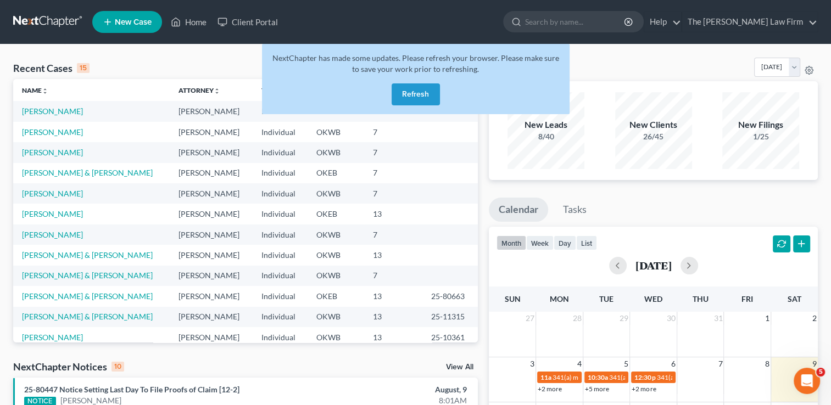
click at [43, 21] on link at bounding box center [48, 22] width 70 height 20
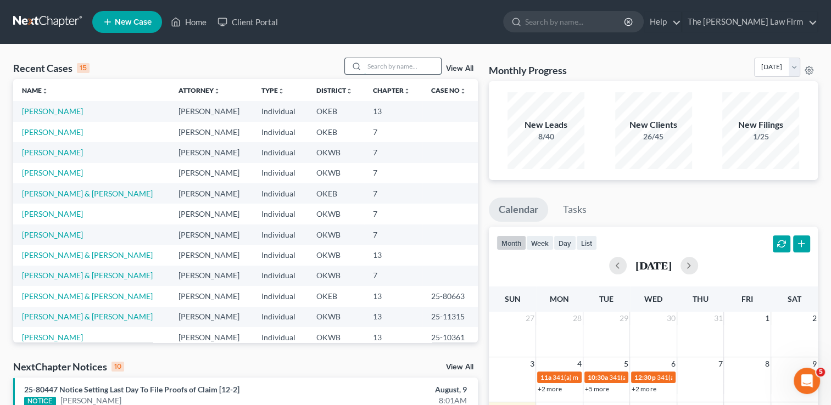
click at [375, 65] on input "search" at bounding box center [402, 66] width 77 height 16
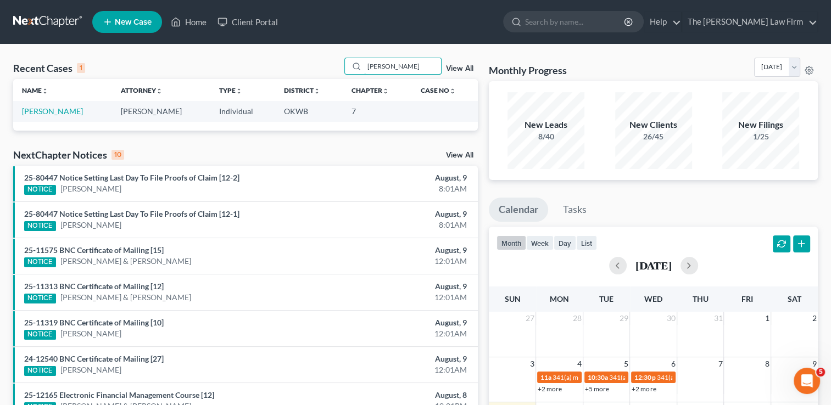
type input "[PERSON_NAME]"
click at [51, 110] on link "[PERSON_NAME]" at bounding box center [52, 110] width 61 height 9
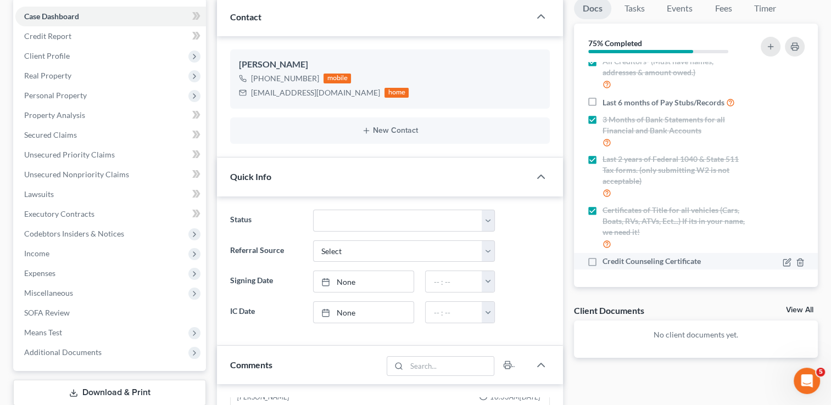
scroll to position [110, 0]
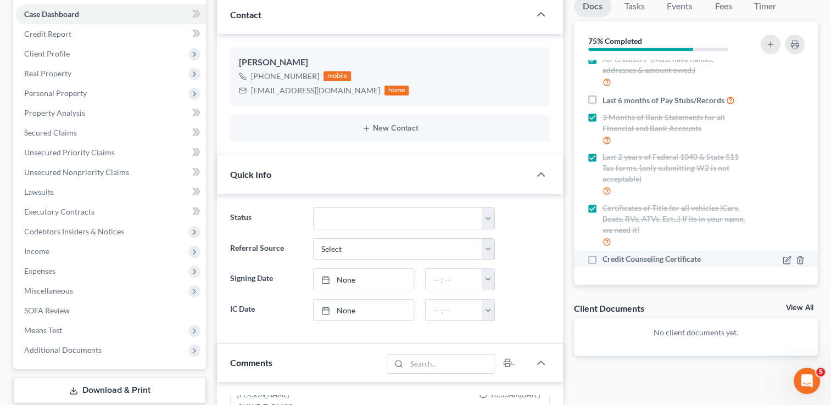
click at [602, 258] on label "Credit Counseling Certificate" at bounding box center [651, 259] width 98 height 11
click at [607, 258] on input "Credit Counseling Certificate" at bounding box center [610, 257] width 7 height 7
checkbox input "true"
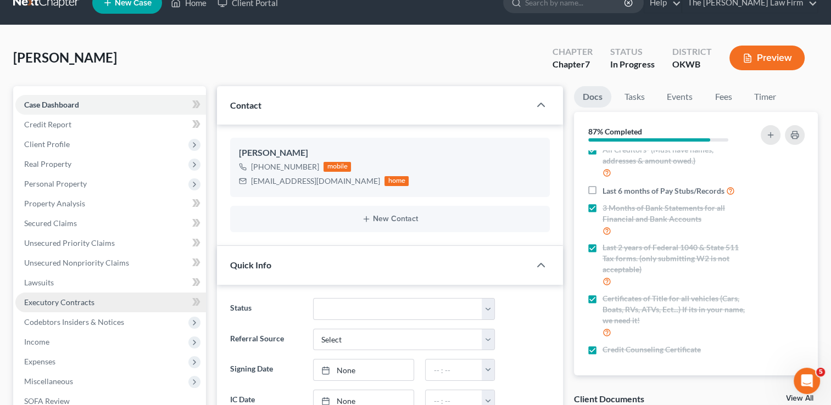
scroll to position [0, 0]
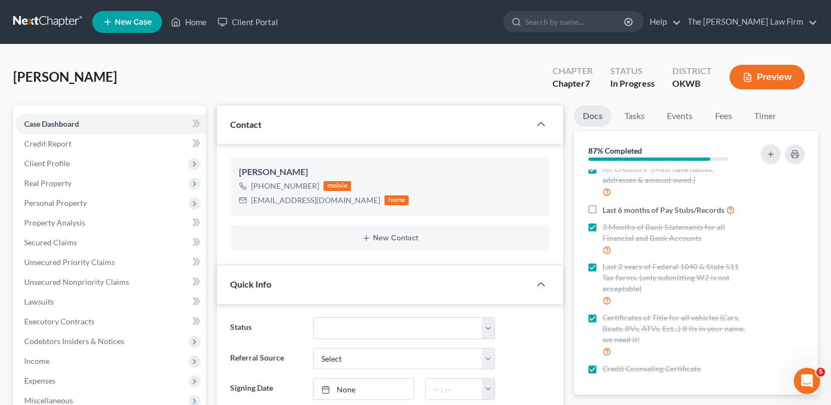
click at [51, 18] on link at bounding box center [48, 22] width 70 height 20
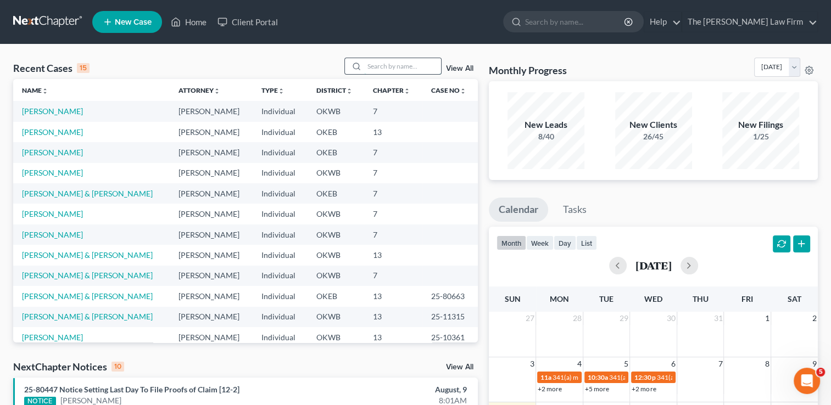
click at [394, 69] on input "search" at bounding box center [402, 66] width 77 height 16
click at [49, 174] on link "[PERSON_NAME]" at bounding box center [52, 172] width 61 height 9
select select "4"
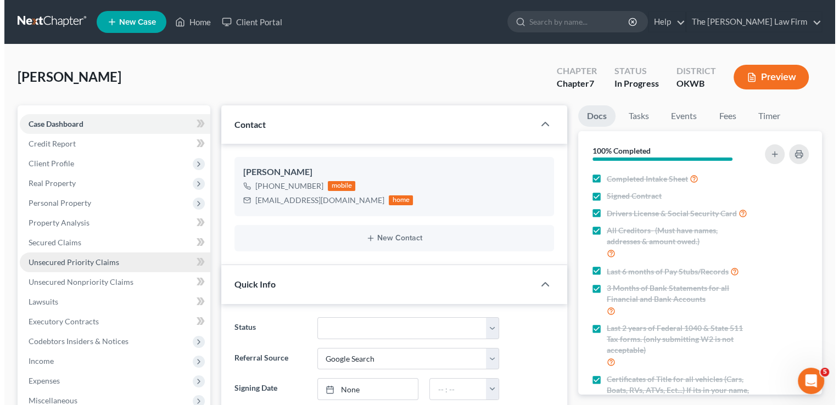
scroll to position [610, 0]
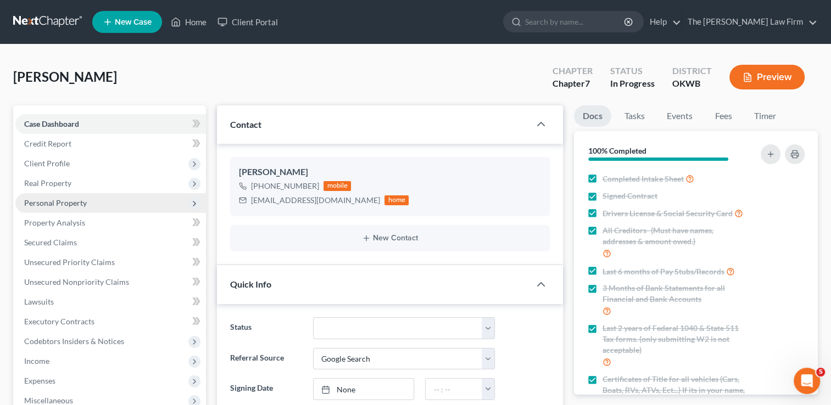
click at [75, 205] on span "Personal Property" at bounding box center [55, 202] width 63 height 9
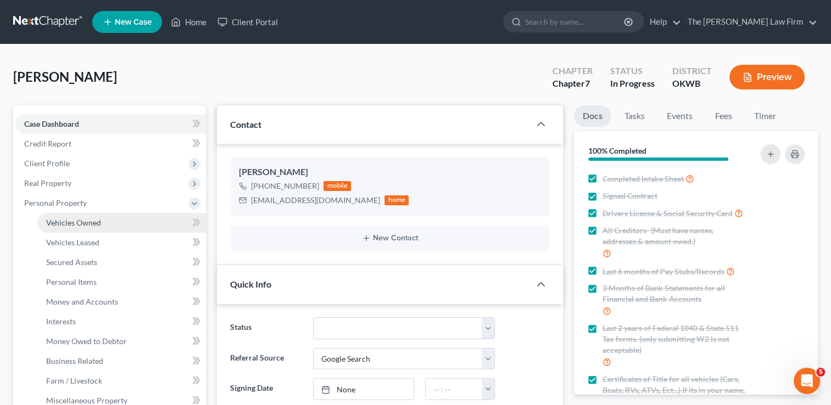
click at [85, 221] on span "Vehicles Owned" at bounding box center [73, 222] width 55 height 9
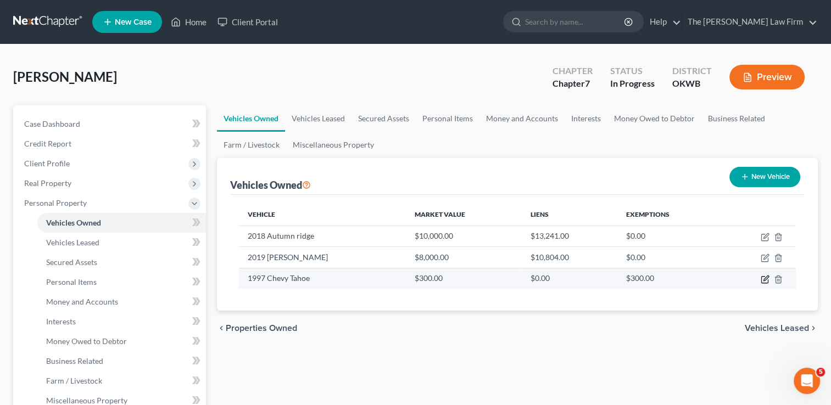
click at [764, 278] on icon "button" at bounding box center [765, 278] width 5 height 5
select select "0"
select select "29"
select select "3"
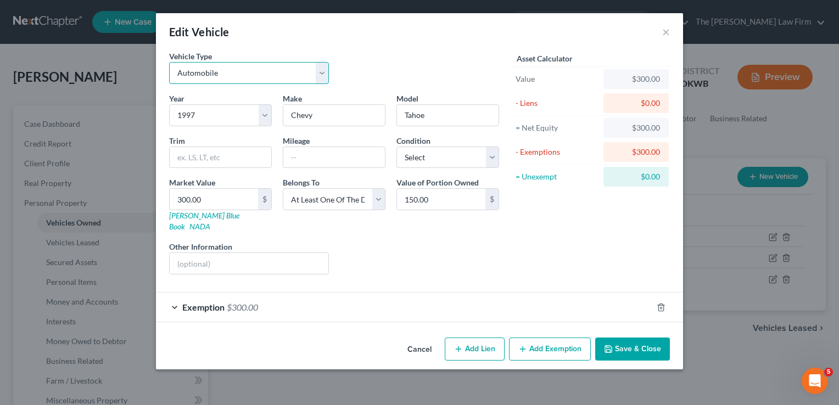
click at [241, 72] on select "Select Automobile Truck Trailer Watercraft Aircraft Motor Home Atv Other Vehicle" at bounding box center [249, 73] width 160 height 22
click at [364, 64] on div "Vehicle Type Select Automobile Truck Trailer Watercraft Aircraft Motor Home Atv…" at bounding box center [334, 72] width 341 height 42
drag, startPoint x: 428, startPoint y: 113, endPoint x: 401, endPoint y: 113, distance: 26.9
click at [401, 113] on input "Tahoe" at bounding box center [448, 115] width 102 height 21
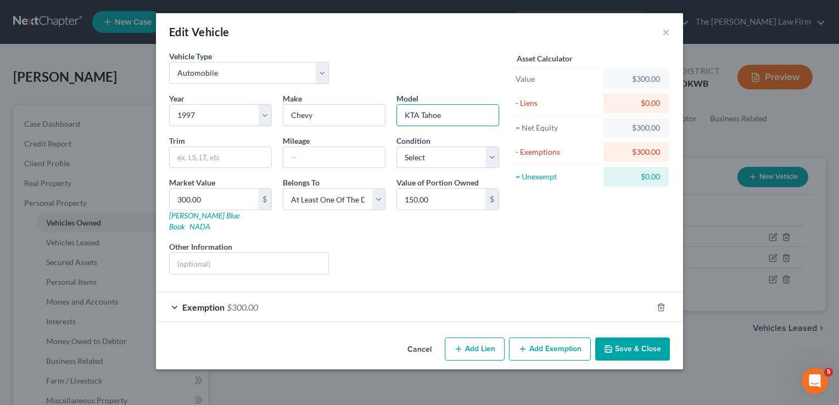
type input "KTA Tahoe"
click at [552, 255] on div "Asset Calculator Value $300.00 - Liens $0.00 = Net Equity $300.00 - Exemptions …" at bounding box center [589, 167] width 171 height 233
click at [202, 212] on link "Kelly Blue Book" at bounding box center [204, 221] width 70 height 20
click at [639, 338] on button "Save & Close" at bounding box center [632, 349] width 75 height 23
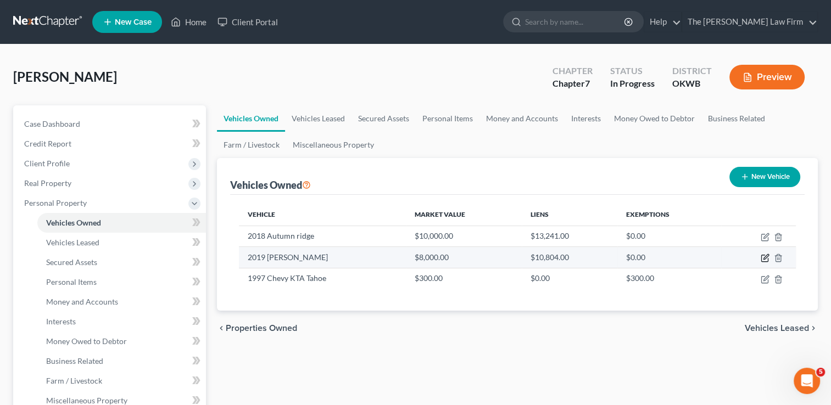
click at [763, 256] on icon "button" at bounding box center [764, 258] width 9 height 9
select select "0"
select select "7"
select select "0"
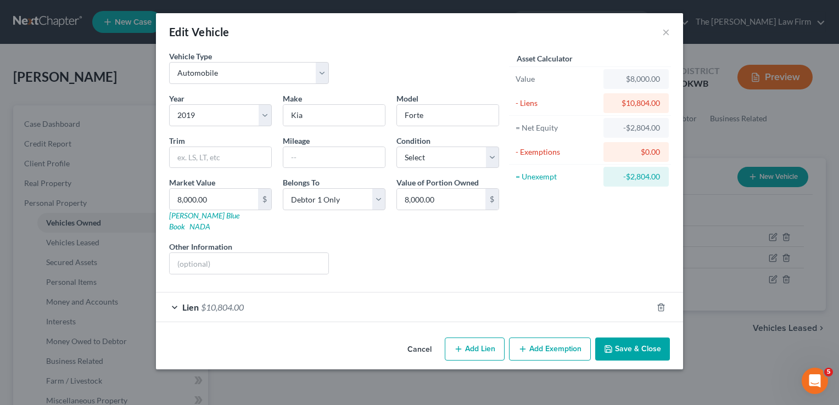
click at [373, 294] on div "Lien $10,804.00" at bounding box center [404, 307] width 496 height 29
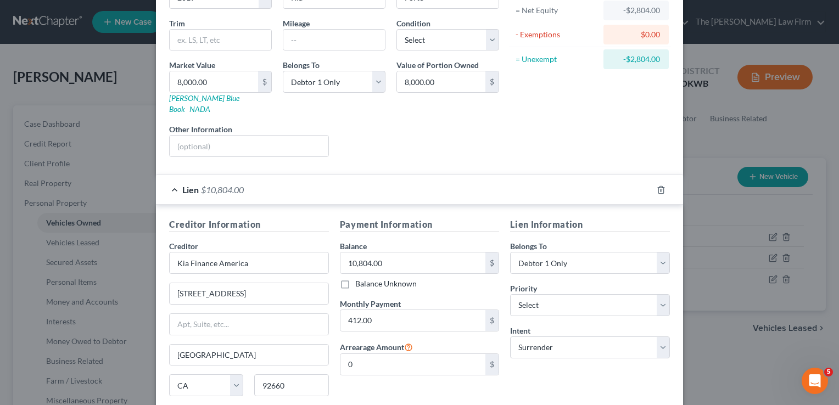
scroll to position [193, 0]
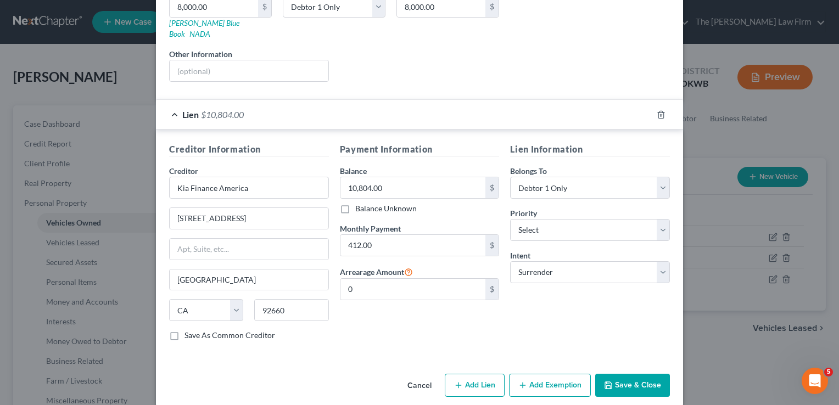
click at [636, 374] on button "Save & Close" at bounding box center [632, 385] width 75 height 23
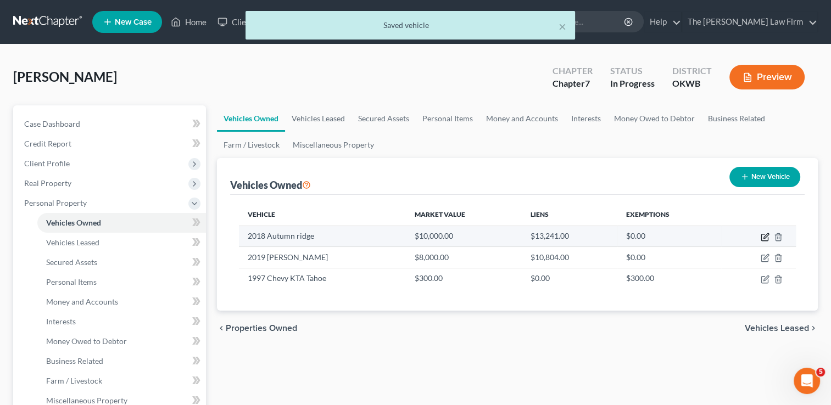
click at [764, 233] on icon "button" at bounding box center [764, 237] width 9 height 9
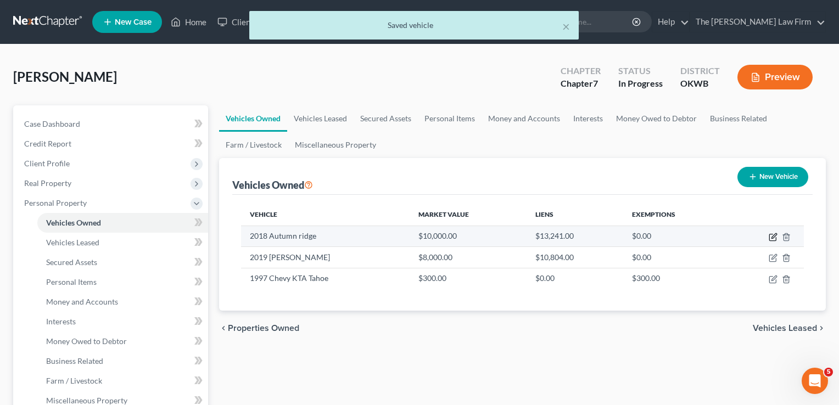
select select "7"
select select "8"
select select "0"
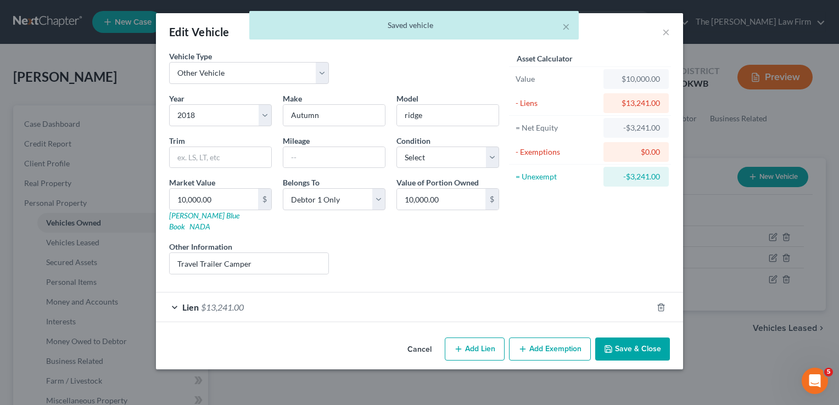
click at [472, 293] on div "Lien $13,241.00" at bounding box center [404, 307] width 496 height 29
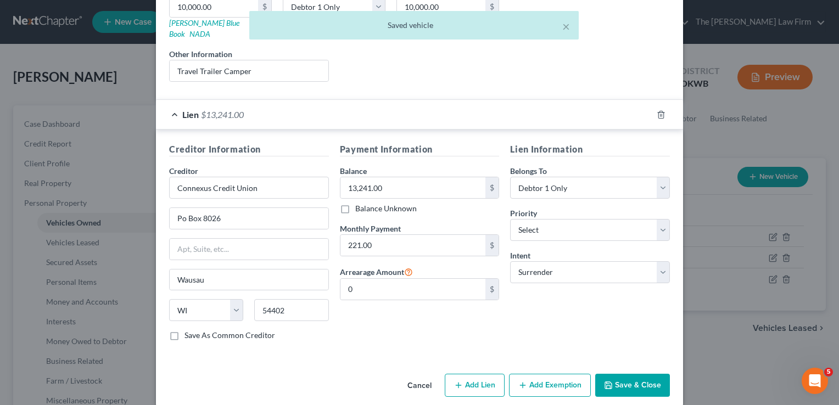
click at [626, 374] on button "Save & Close" at bounding box center [632, 385] width 75 height 23
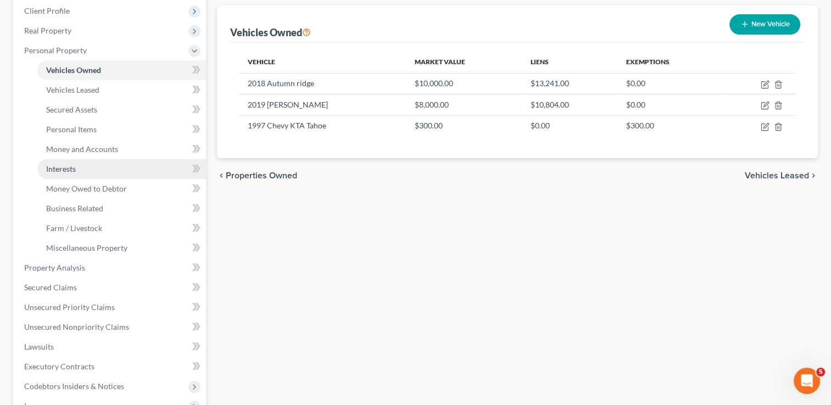
scroll to position [165, 0]
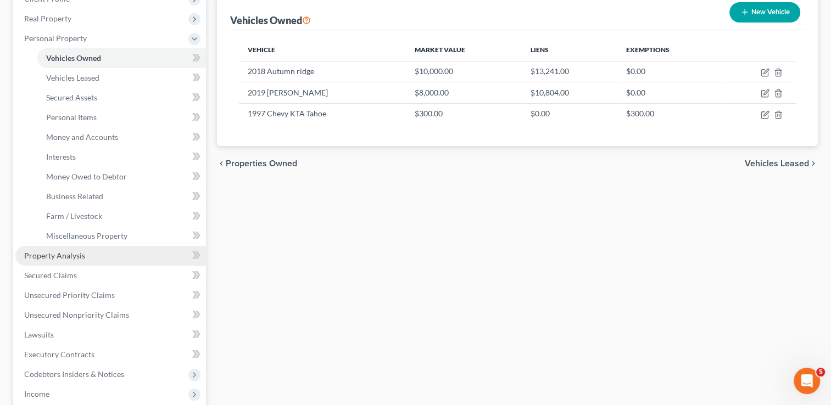
click at [60, 251] on span "Property Analysis" at bounding box center [54, 255] width 61 height 9
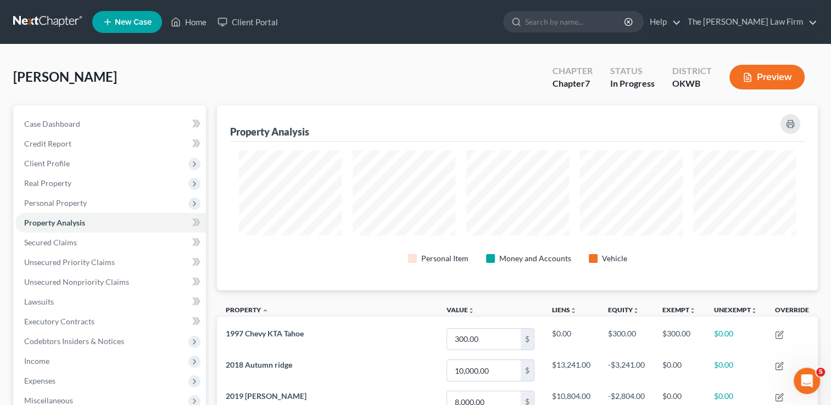
click at [33, 19] on link at bounding box center [48, 22] width 70 height 20
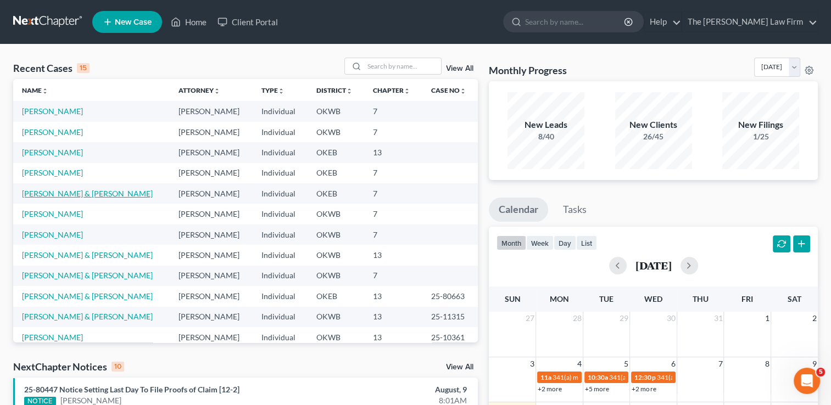
click at [78, 193] on link "[PERSON_NAME] & [PERSON_NAME]" at bounding box center [87, 193] width 131 height 9
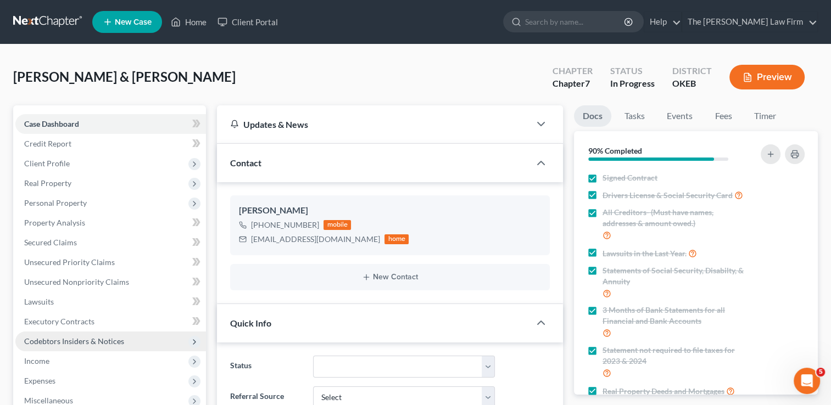
scroll to position [112, 0]
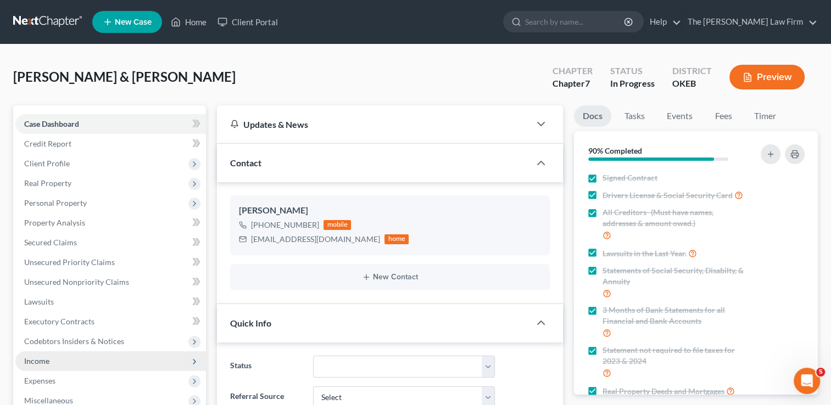
click at [34, 359] on span "Income" at bounding box center [36, 360] width 25 height 9
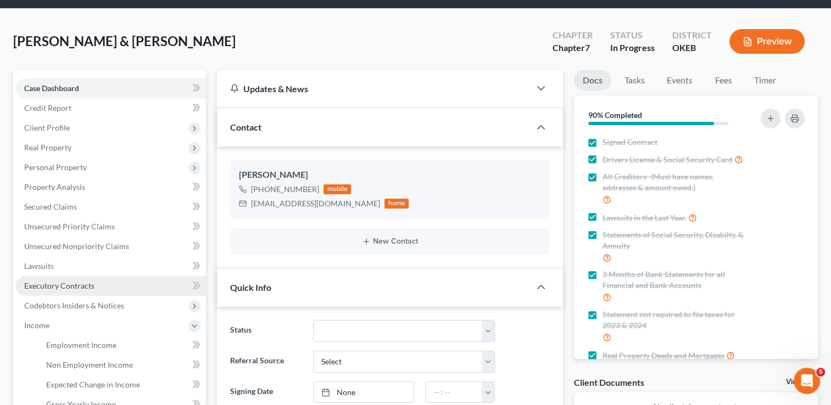
scroll to position [55, 0]
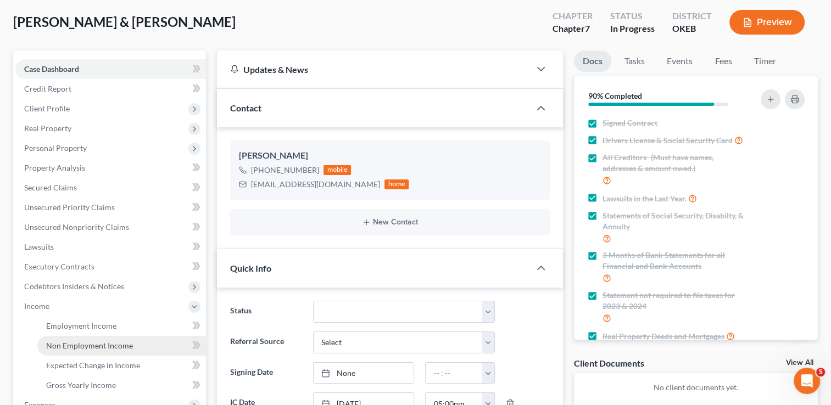
click at [78, 346] on span "Non Employment Income" at bounding box center [89, 345] width 87 height 9
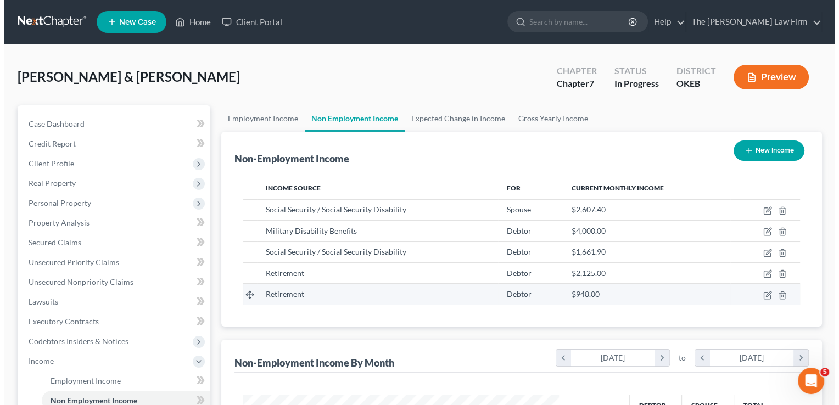
scroll to position [195, 338]
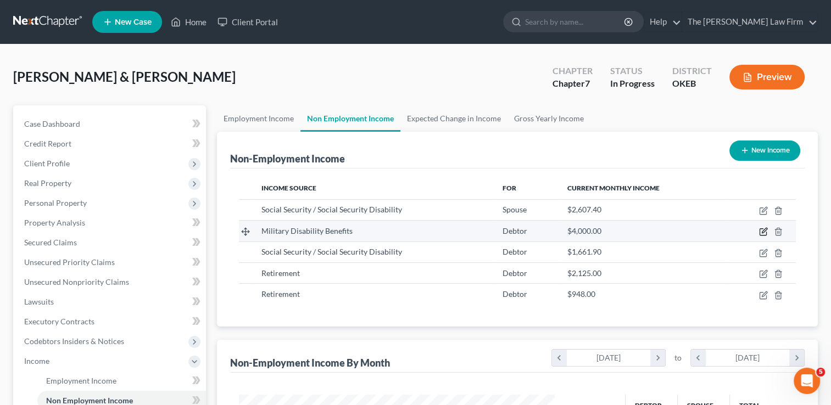
click at [761, 233] on icon "button" at bounding box center [763, 230] width 5 height 5
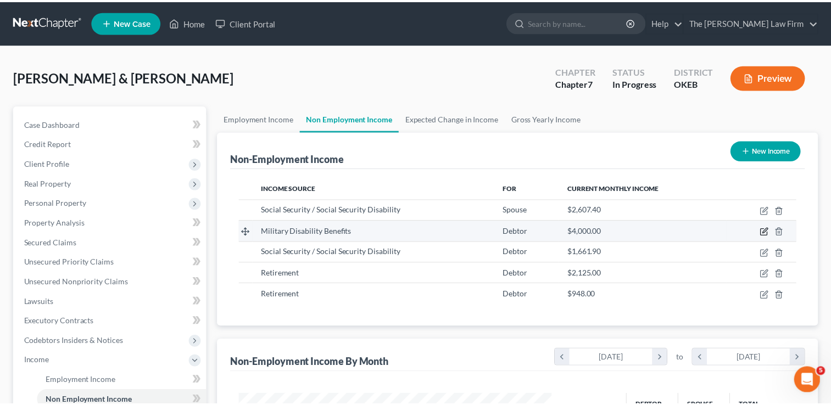
scroll to position [195, 340]
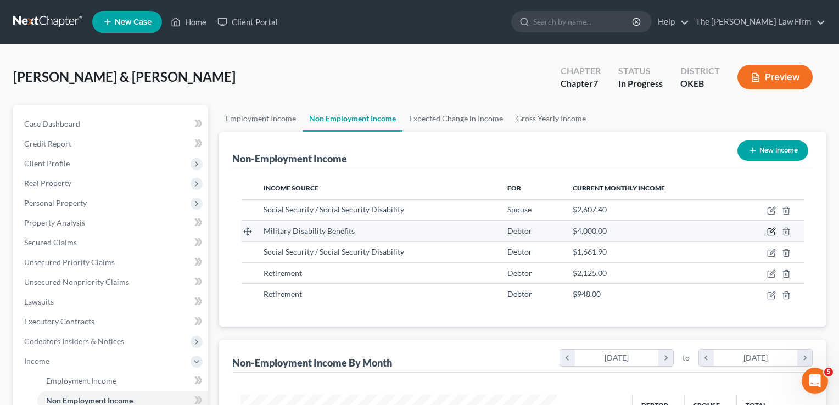
select select "12"
select select "0"
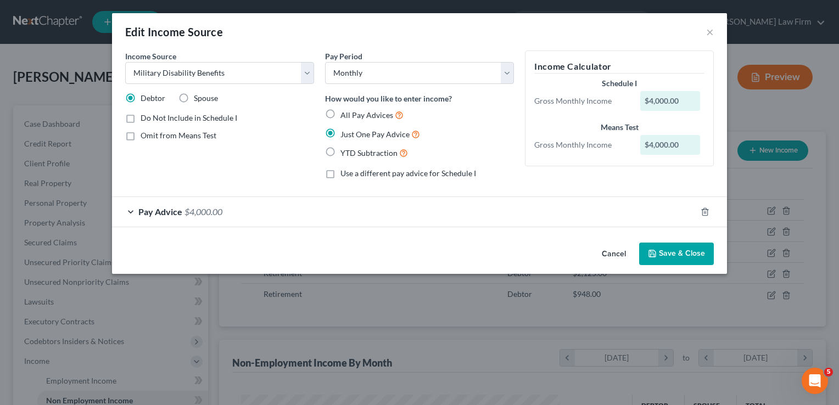
click at [274, 214] on div "Pay Advice $4,000.00" at bounding box center [404, 211] width 584 height 29
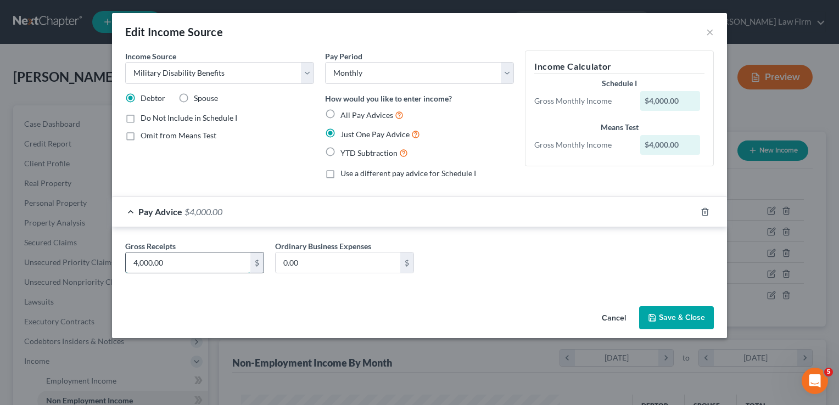
click at [187, 262] on input "4,000.00" at bounding box center [188, 263] width 125 height 21
type input "4,044.91"
click at [663, 320] on button "Save & Close" at bounding box center [676, 317] width 75 height 23
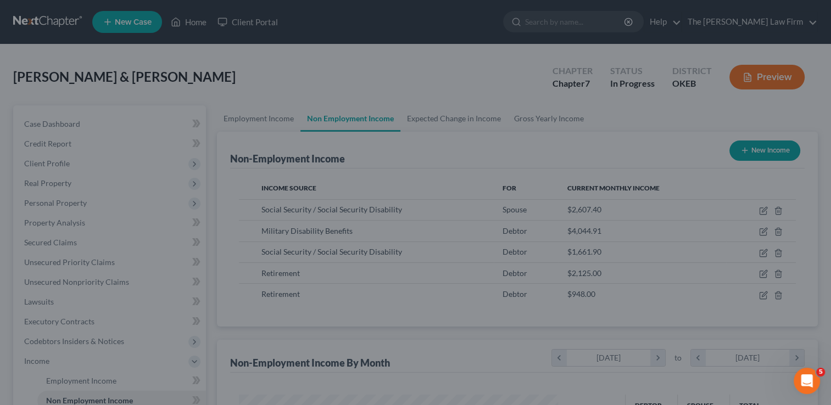
scroll to position [548732, 548590]
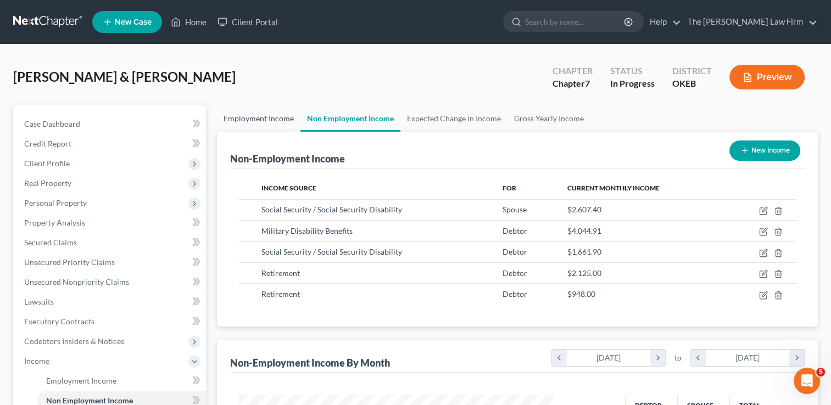
click at [255, 114] on link "Employment Income" at bounding box center [258, 118] width 83 height 26
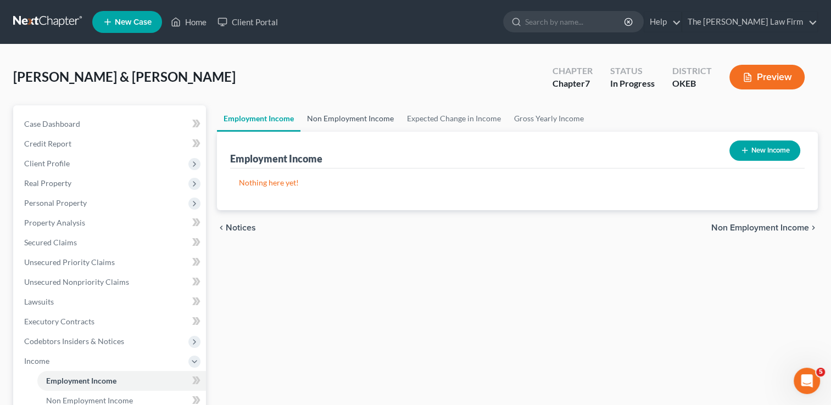
click at [347, 120] on link "Non Employment Income" at bounding box center [350, 118] width 100 height 26
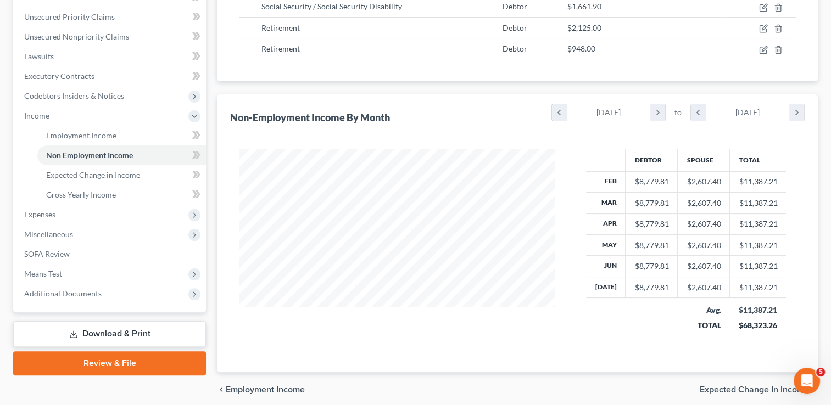
scroll to position [274, 0]
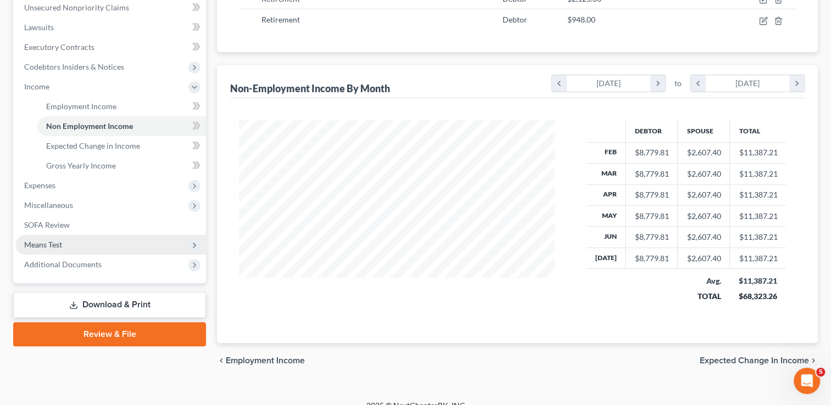
click at [46, 244] on span "Means Test" at bounding box center [43, 244] width 38 height 9
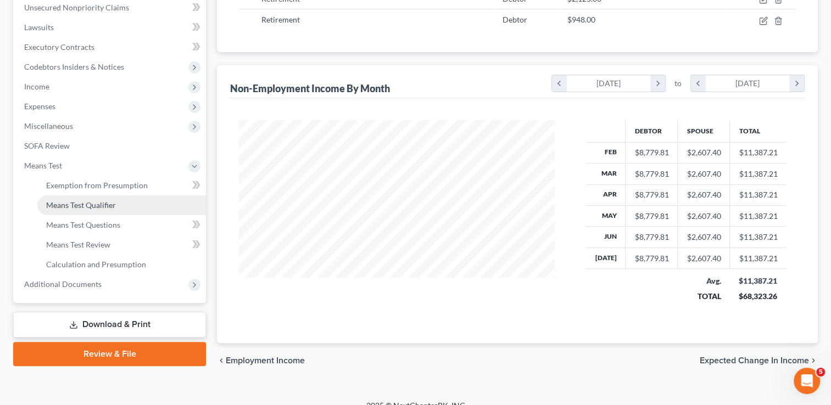
click at [112, 205] on span "Means Test Qualifier" at bounding box center [81, 204] width 70 height 9
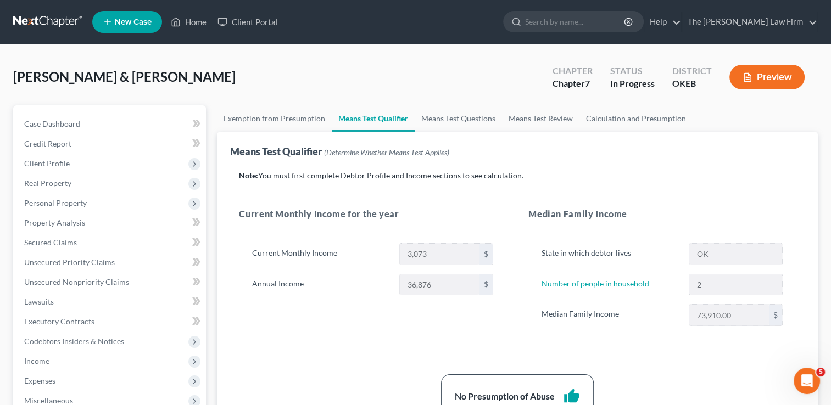
click at [31, 22] on link at bounding box center [48, 22] width 70 height 20
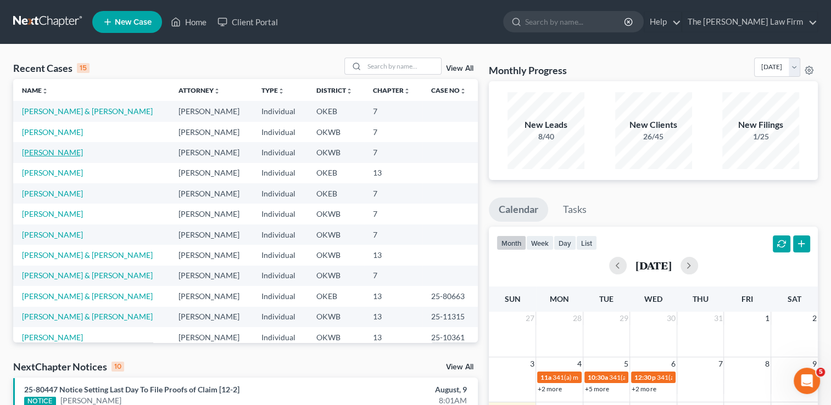
click at [32, 152] on link "[PERSON_NAME]" at bounding box center [52, 152] width 61 height 9
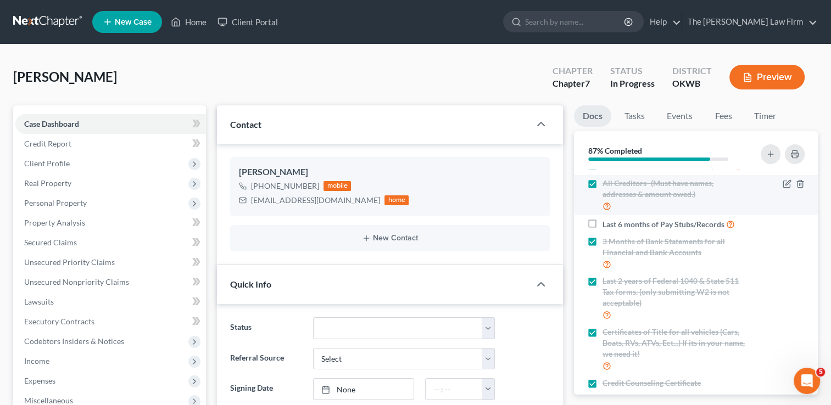
scroll to position [54, 0]
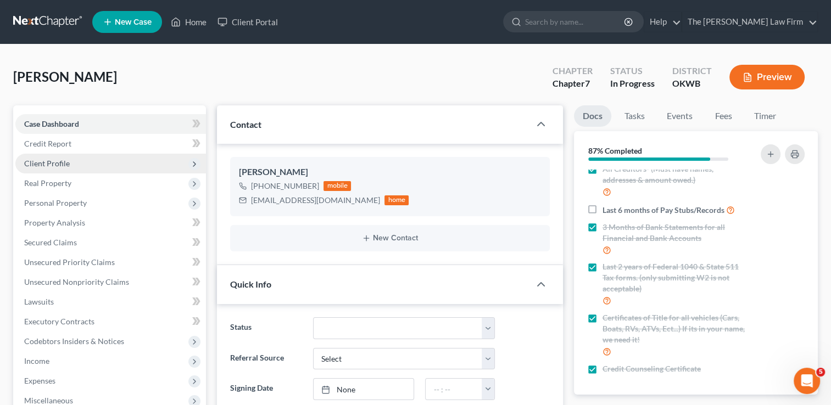
click at [66, 165] on span "Client Profile" at bounding box center [47, 163] width 46 height 9
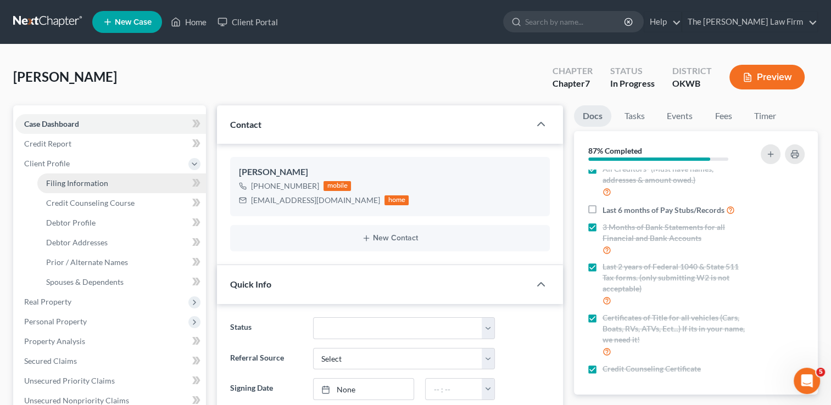
click at [71, 181] on span "Filing Information" at bounding box center [77, 182] width 62 height 9
select select "1"
select select "0"
select select "37"
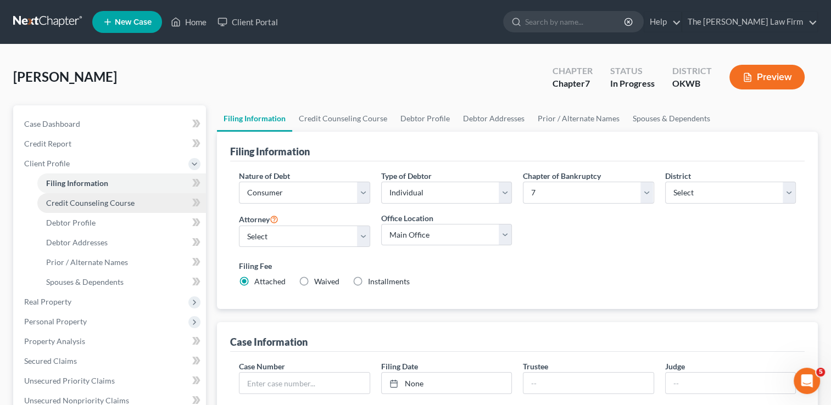
click at [108, 203] on span "Credit Counseling Course" at bounding box center [90, 202] width 88 height 9
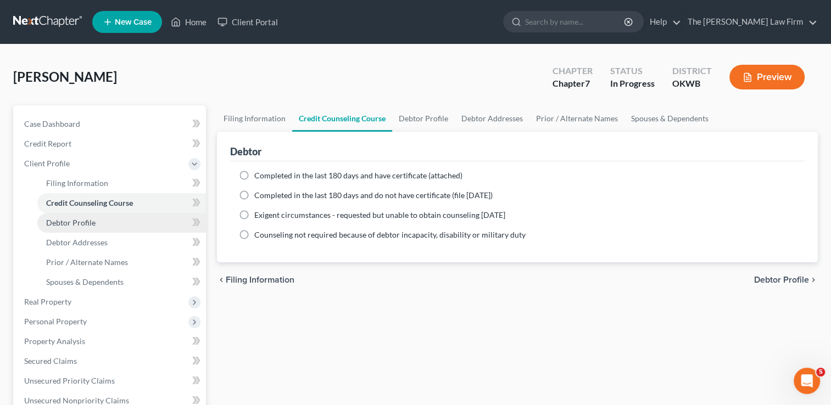
click at [81, 223] on span "Debtor Profile" at bounding box center [70, 222] width 49 height 9
select select "0"
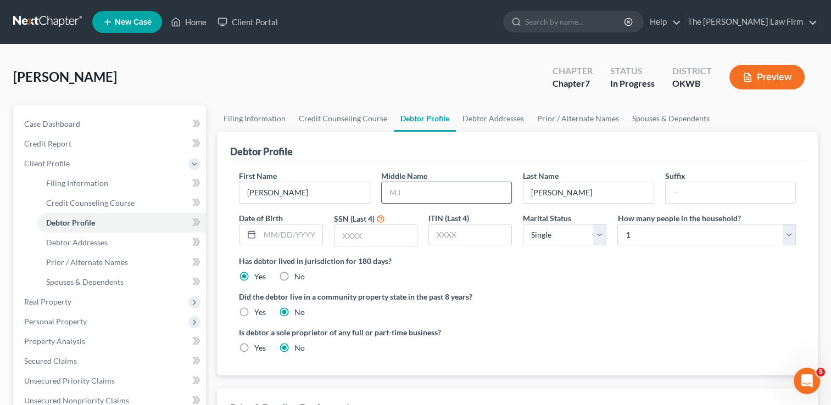
click at [414, 190] on input "text" at bounding box center [447, 192] width 130 height 21
type input "Jeanne"
click at [301, 231] on input "text" at bounding box center [291, 235] width 62 height 21
type input "09/19/1963"
click at [372, 235] on input "text" at bounding box center [375, 235] width 82 height 21
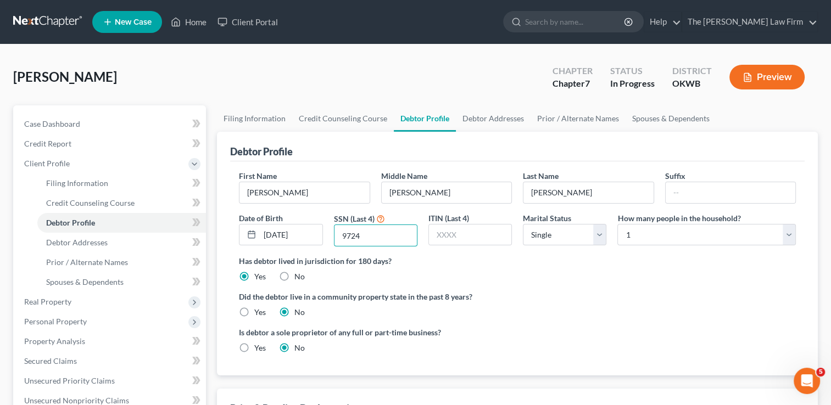
type input "9724"
click at [537, 267] on div "Has debtor lived in jurisdiction for 180 days? Yes No Debtor must reside in jur…" at bounding box center [517, 268] width 557 height 27
click at [83, 246] on span "Debtor Addresses" at bounding box center [76, 242] width 61 height 9
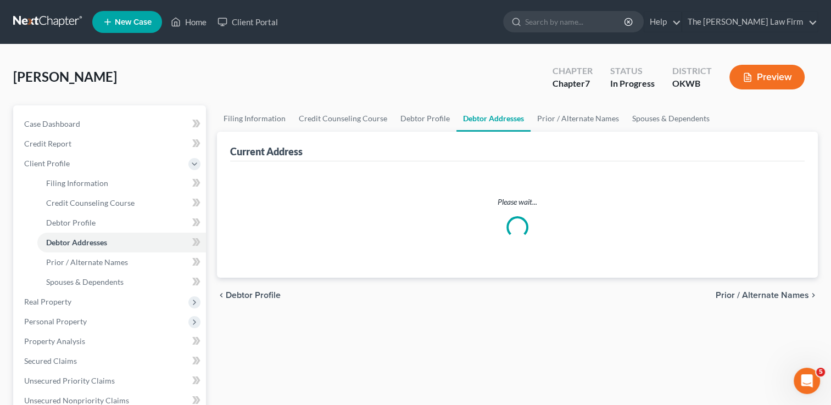
select select "0"
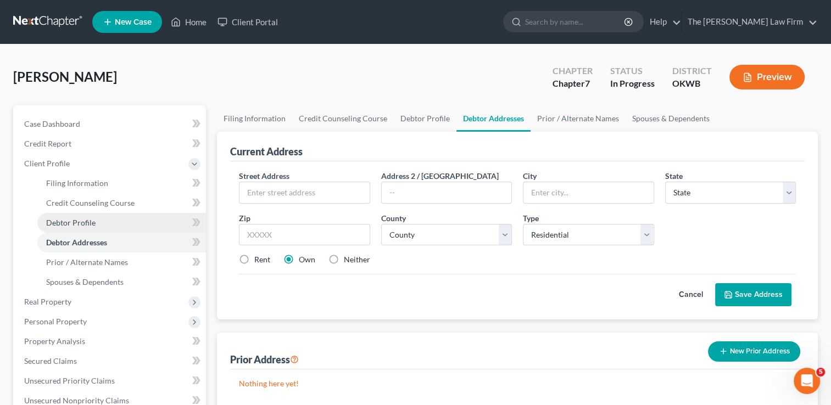
click at [94, 221] on link "Debtor Profile" at bounding box center [121, 223] width 169 height 20
select select "0"
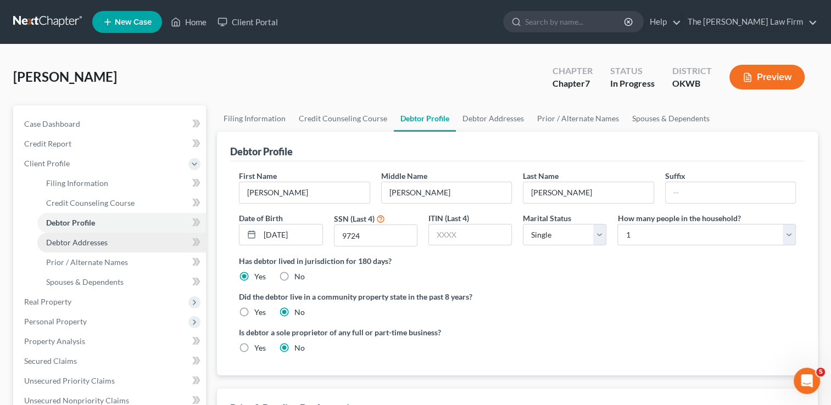
click at [83, 244] on span "Debtor Addresses" at bounding box center [76, 242] width 61 height 9
select select "0"
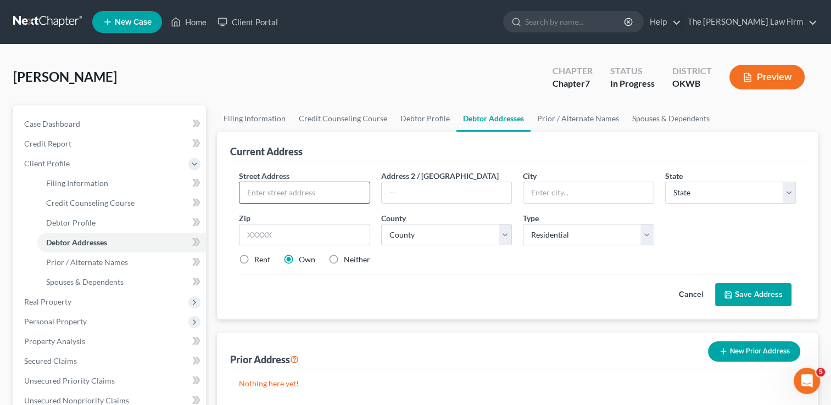
click at [282, 193] on input "text" at bounding box center [304, 192] width 130 height 21
type input "105118 S 3310 Rd"
click at [288, 232] on input "text" at bounding box center [304, 235] width 131 height 22
type input "74851"
click at [514, 277] on div "Cancel Save Address" at bounding box center [517, 290] width 557 height 32
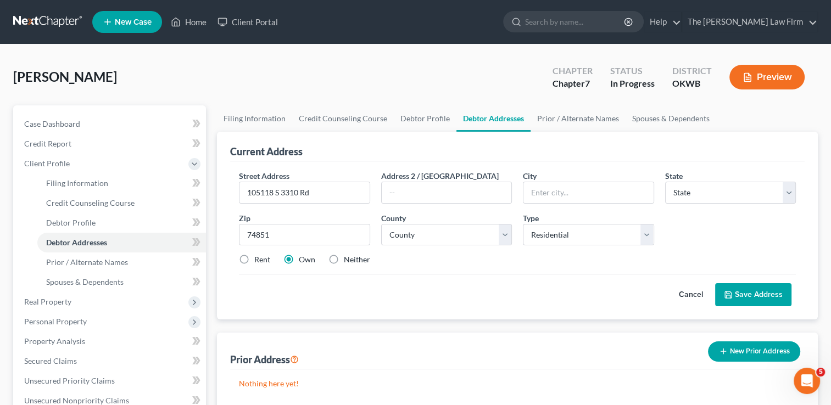
type input "Mcloud"
select select "37"
drag, startPoint x: 497, startPoint y: 232, endPoint x: 490, endPoint y: 232, distance: 7.1
click at [497, 232] on select "County" at bounding box center [446, 235] width 131 height 22
select select "62"
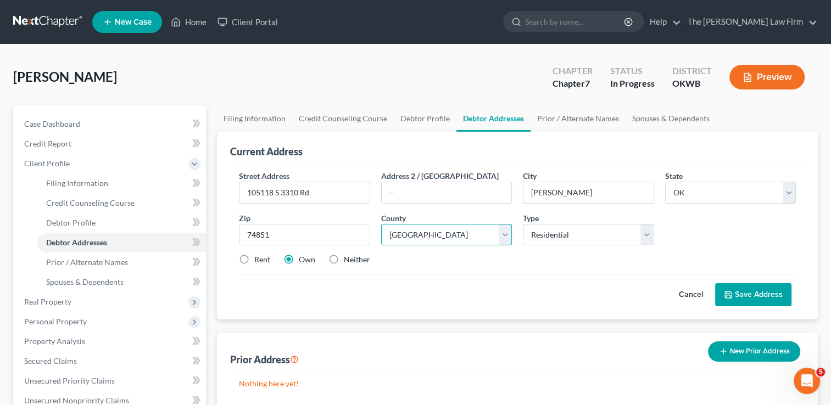
click at [381, 224] on select "County Adair County Alfalfa County Atoka County Beaver County Beckham County Bl…" at bounding box center [446, 235] width 131 height 22
click at [452, 262] on div "Rent Own Neither" at bounding box center [517, 259] width 568 height 11
click at [747, 295] on button "Save Address" at bounding box center [753, 294] width 76 height 23
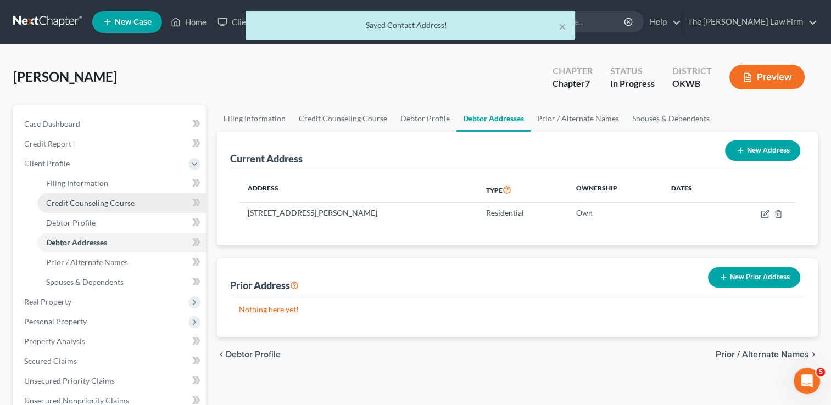
click at [90, 204] on span "Credit Counseling Course" at bounding box center [90, 202] width 88 height 9
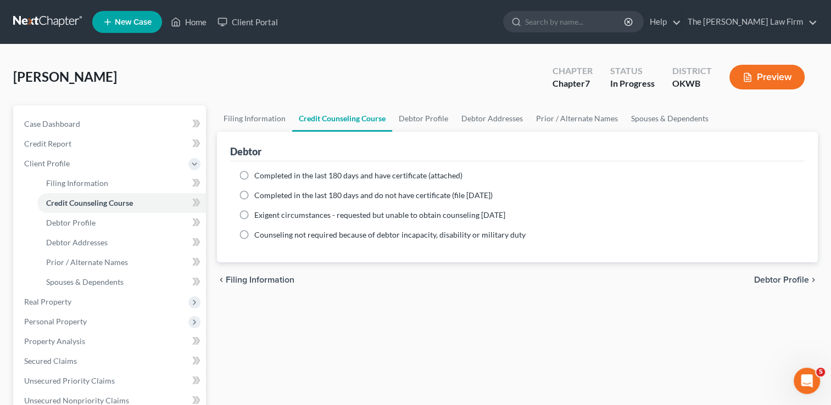
click at [282, 175] on span "Completed in the last 180 days and have certificate (attached)" at bounding box center [358, 175] width 208 height 9
click at [266, 175] on input "Completed in the last 180 days and have certificate (attached)" at bounding box center [262, 173] width 7 height 7
radio input "true"
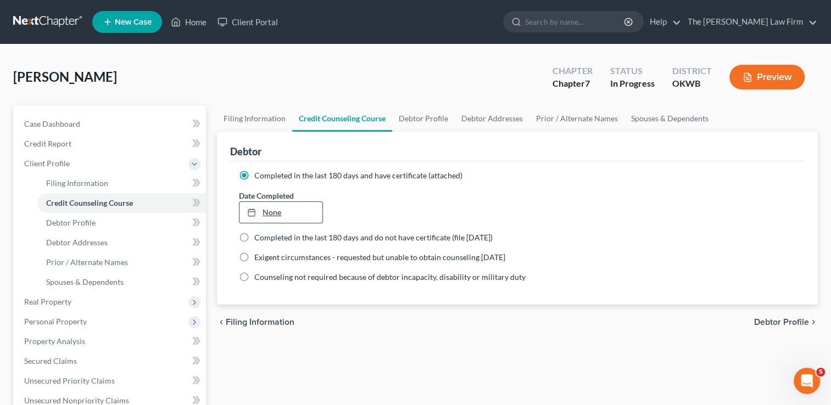
click at [274, 211] on link "None" at bounding box center [280, 212] width 82 height 21
type input "8/10/2025"
click at [238, 64] on div "Whalen, Patty Upgraded Chapter Chapter 7 Status In Progress District OKWB Previ…" at bounding box center [415, 82] width 804 height 48
click at [53, 144] on span "Credit Report" at bounding box center [47, 143] width 47 height 9
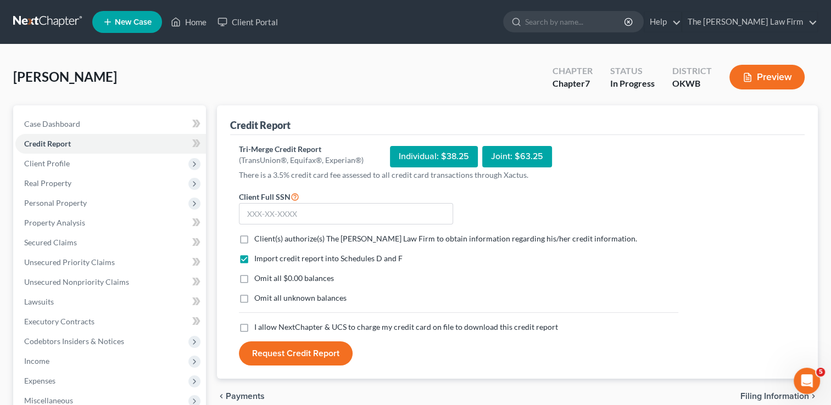
drag, startPoint x: 244, startPoint y: 240, endPoint x: 250, endPoint y: 260, distance: 20.8
click at [254, 240] on label "Client(s) authorize(s) The Choate Law Firm to obtain information regarding his/…" at bounding box center [445, 238] width 383 height 11
click at [259, 240] on input "Client(s) authorize(s) The Choate Law Firm to obtain information regarding his/…" at bounding box center [262, 236] width 7 height 7
checkbox input "true"
click at [254, 278] on label "Omit all $0.00 balances" at bounding box center [294, 278] width 80 height 11
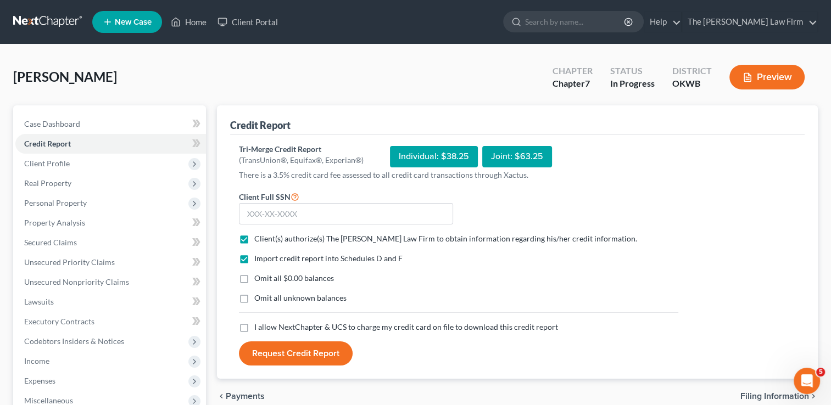
click at [259, 278] on input "Omit all $0.00 balances" at bounding box center [262, 276] width 7 height 7
checkbox input "true"
click at [254, 326] on label "I allow NextChapter & UCS to charge my credit card on file to download this cre…" at bounding box center [406, 327] width 304 height 11
click at [259, 326] on input "I allow NextChapter & UCS to charge my credit card on file to download this cre…" at bounding box center [262, 325] width 7 height 7
checkbox input "true"
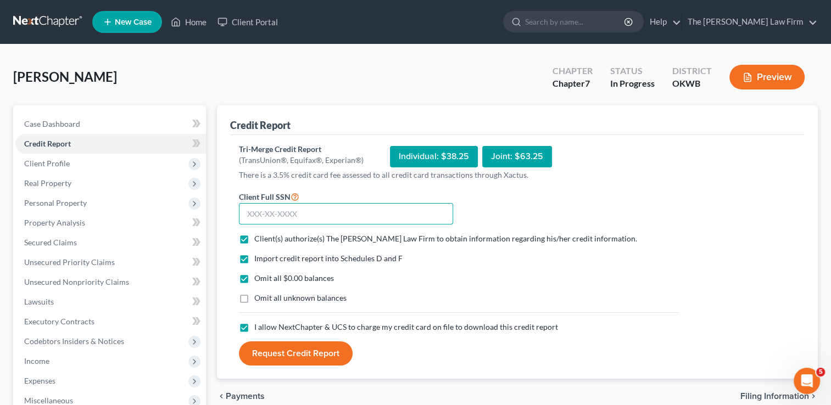
click at [326, 212] on input "text" at bounding box center [346, 214] width 214 height 22
type input "466-17-9724"
click at [289, 350] on button "Request Credit Report" at bounding box center [296, 353] width 114 height 24
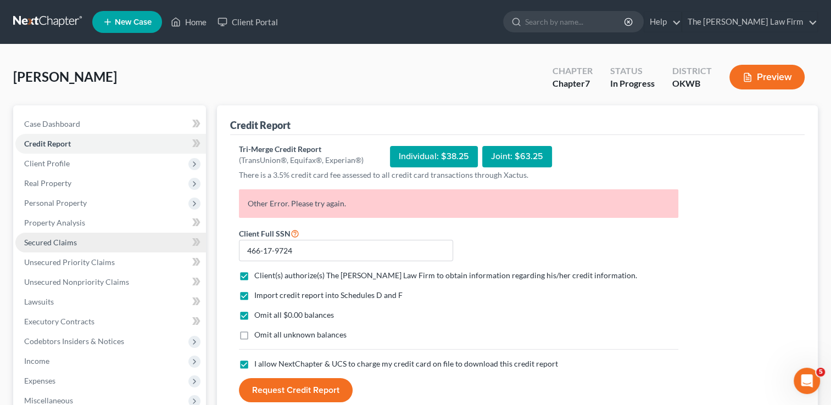
click at [61, 238] on span "Secured Claims" at bounding box center [50, 242] width 53 height 9
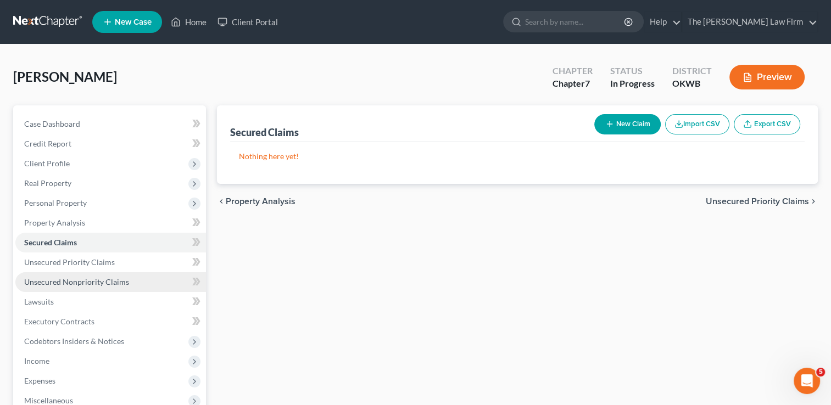
click at [61, 280] on span "Unsecured Nonpriority Claims" at bounding box center [76, 281] width 105 height 9
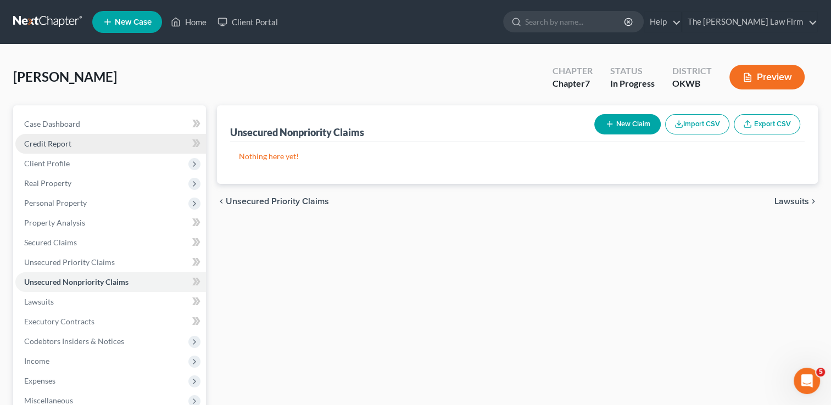
click at [57, 139] on span "Credit Report" at bounding box center [47, 143] width 47 height 9
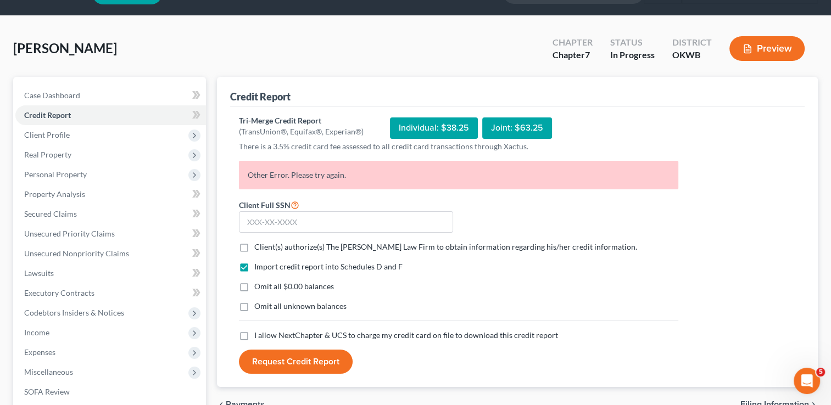
scroll to position [55, 0]
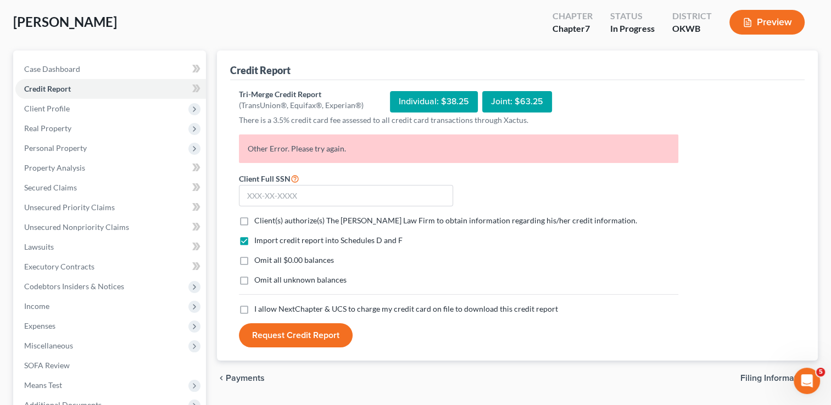
click at [254, 218] on label "Client(s) authorize(s) The [PERSON_NAME] Law Firm to obtain information regardi…" at bounding box center [445, 220] width 383 height 11
click at [259, 218] on input "Client(s) authorize(s) The [PERSON_NAME] Law Firm to obtain information regardi…" at bounding box center [262, 218] width 7 height 7
checkbox input "true"
click at [254, 260] on label "Omit all $0.00 balances" at bounding box center [294, 260] width 80 height 11
click at [259, 260] on input "Omit all $0.00 balances" at bounding box center [262, 258] width 7 height 7
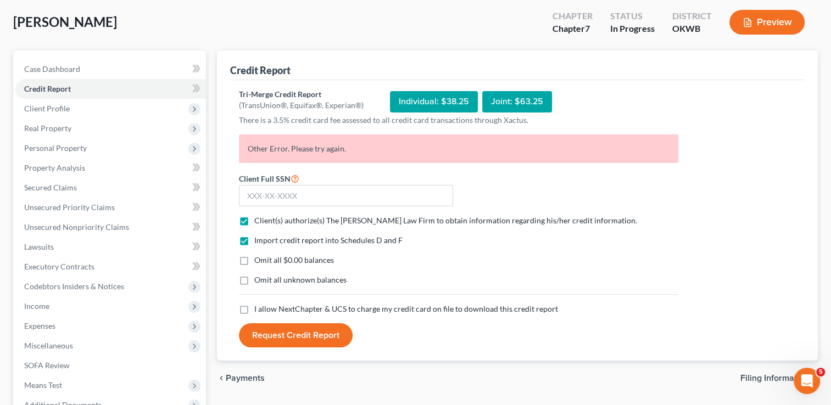
checkbox input "true"
click at [254, 311] on label "I allow NextChapter & UCS to charge my credit card on file to download this cre…" at bounding box center [406, 309] width 304 height 11
click at [259, 311] on input "I allow NextChapter & UCS to charge my credit card on file to download this cre…" at bounding box center [262, 307] width 7 height 7
checkbox input "true"
click at [323, 197] on input "text" at bounding box center [346, 196] width 214 height 22
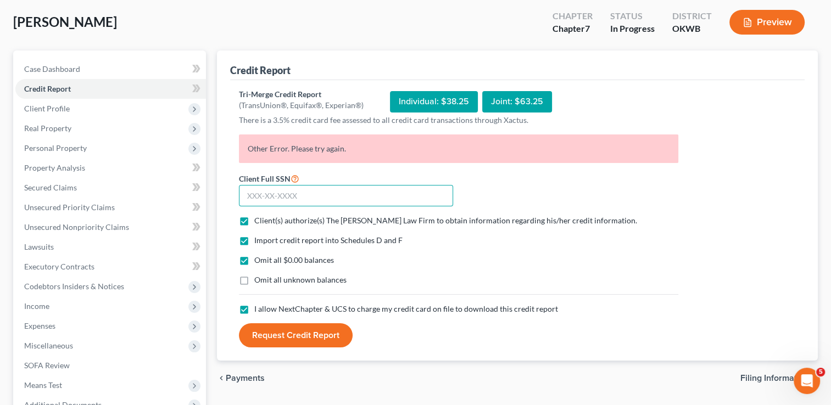
click at [346, 196] on input "text" at bounding box center [346, 196] width 214 height 22
type input "466-17-9724"
click at [287, 336] on button "Request Credit Report" at bounding box center [296, 335] width 114 height 24
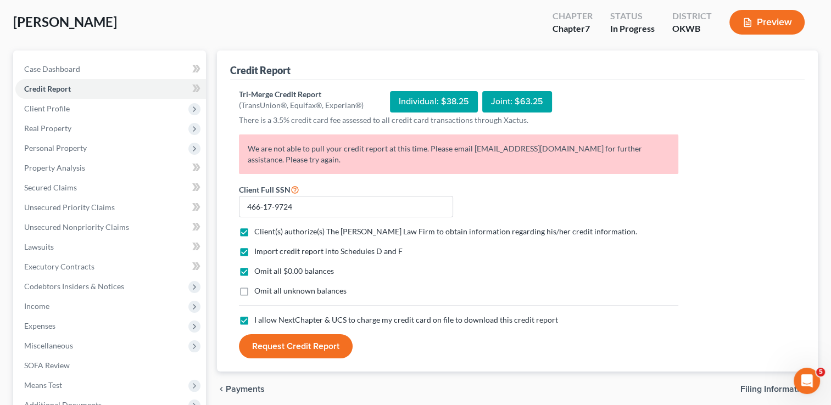
click at [587, 286] on div "Omit all unknown balances" at bounding box center [458, 290] width 439 height 11
click at [51, 306] on span "Income" at bounding box center [110, 306] width 190 height 20
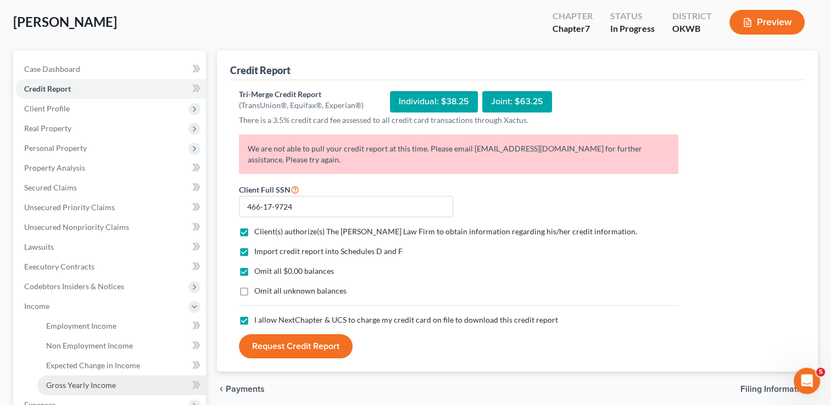
click at [70, 384] on span "Gross Yearly Income" at bounding box center [81, 384] width 70 height 9
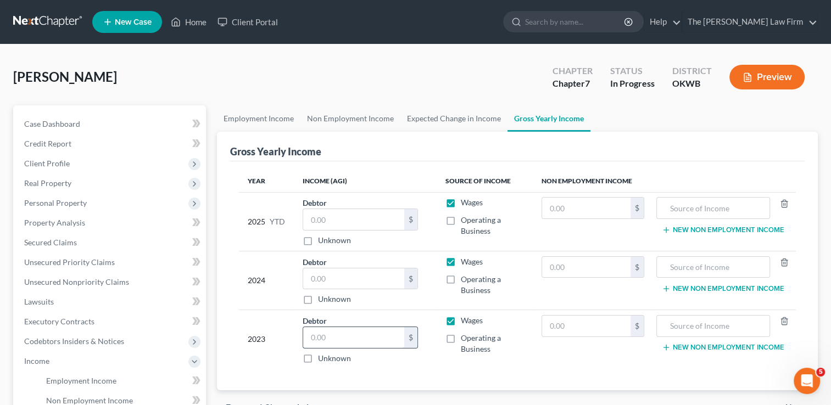
click at [338, 340] on input "text" at bounding box center [353, 337] width 101 height 21
type input "40,550"
click at [338, 276] on input "text" at bounding box center [353, 278] width 101 height 21
type input "17,157"
click at [68, 203] on span "Personal Property" at bounding box center [55, 202] width 63 height 9
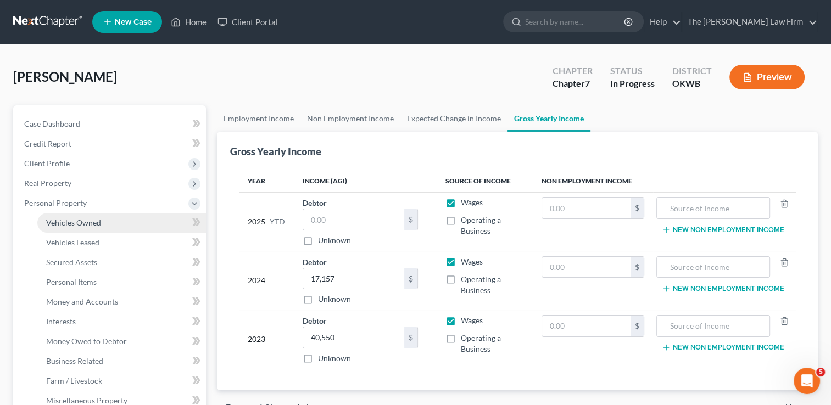
click at [88, 221] on span "Vehicles Owned" at bounding box center [73, 222] width 55 height 9
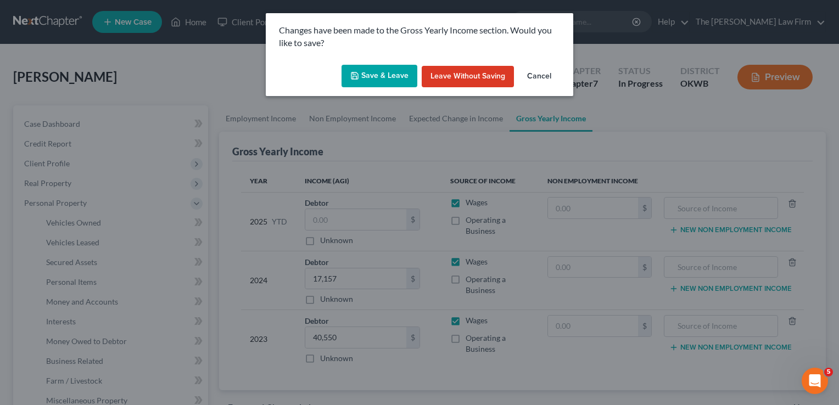
click at [380, 70] on button "Save & Leave" at bounding box center [379, 76] width 76 height 23
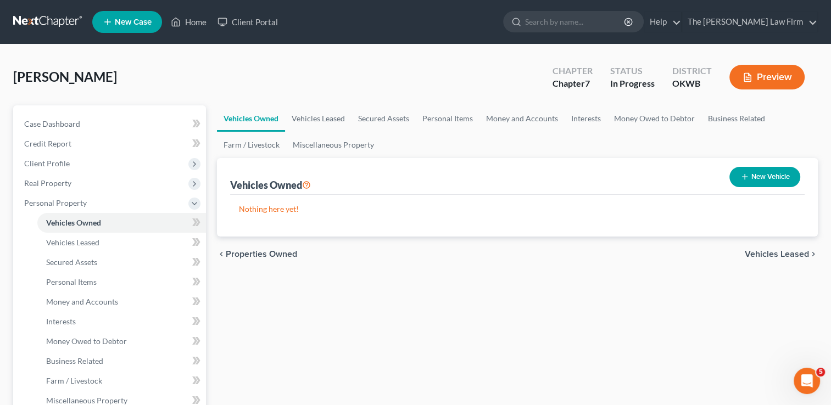
click at [778, 176] on button "New Vehicle" at bounding box center [764, 177] width 71 height 20
select select "0"
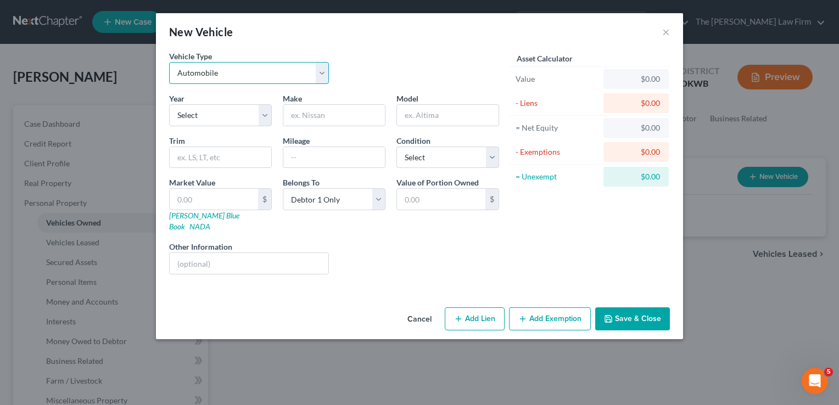
click at [232, 71] on select "Select Automobile Truck Trailer Watercraft Aircraft Motor Home Atv Other Vehicle" at bounding box center [249, 73] width 160 height 22
click at [392, 52] on div "Vehicle Type Select Automobile Truck Trailer Watercraft Aircraft Motor Home Atv…" at bounding box center [334, 72] width 341 height 42
click at [206, 117] on select "Select 2026 2025 2024 2023 2022 2021 2020 2019 2018 2017 2016 2015 2014 2013 20…" at bounding box center [220, 115] width 103 height 22
select select "17"
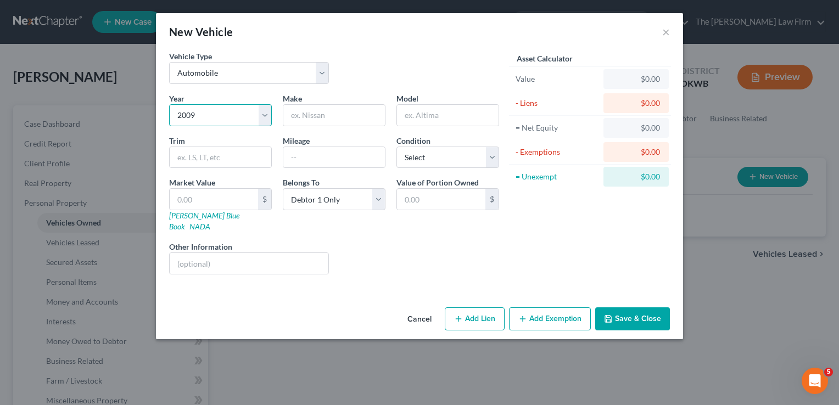
click at [169, 104] on select "Select 2026 2025 2024 2023 2022 2021 2020 2019 2018 2017 2016 2015 2014 2013 20…" at bounding box center [220, 115] width 103 height 22
click at [345, 117] on input "text" at bounding box center [334, 115] width 102 height 21
type input "Ford"
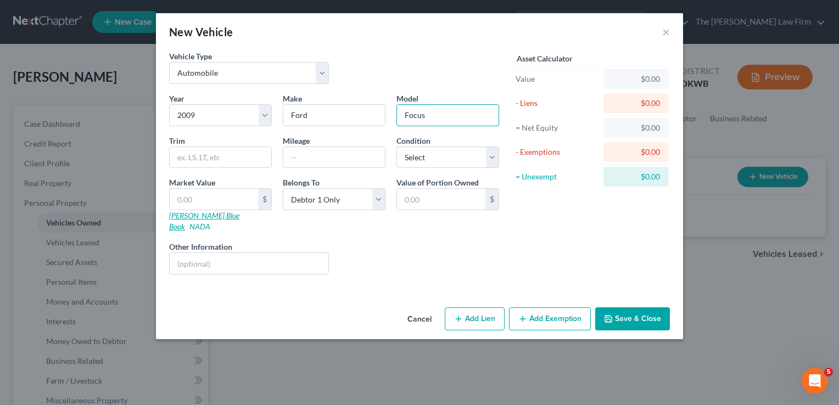
type input "Focus"
click at [203, 212] on link "Kelly Blue Book" at bounding box center [204, 221] width 70 height 20
click at [205, 195] on input "text" at bounding box center [214, 199] width 88 height 21
type input "5"
type input "5.00"
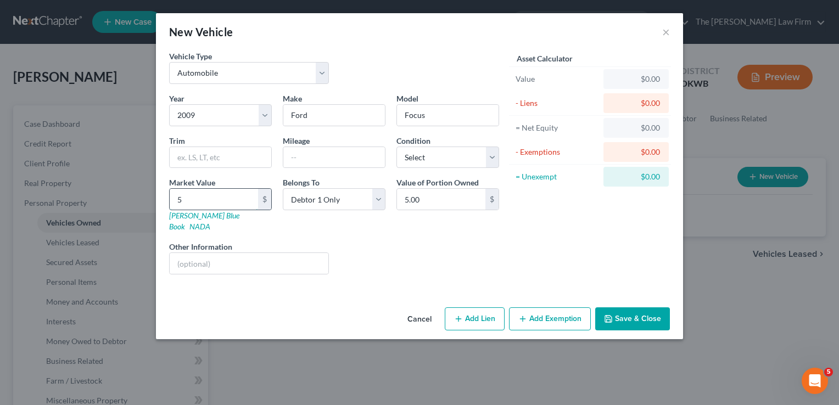
type input "50"
type input "50.00"
type input "500"
type input "500.00"
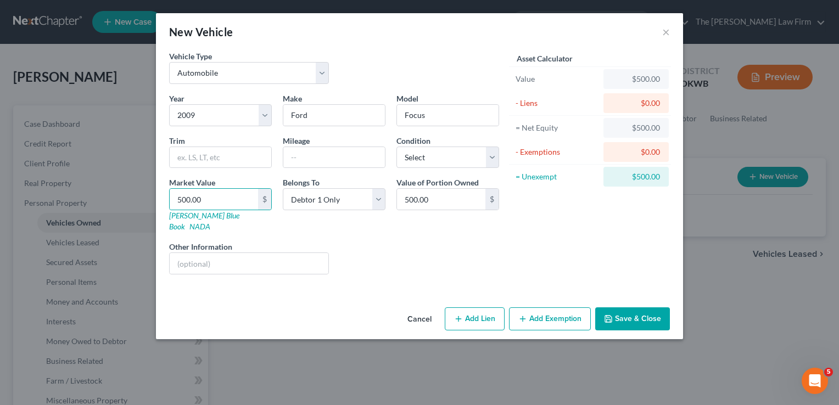
click at [558, 308] on button "Add Exemption" at bounding box center [550, 318] width 82 height 23
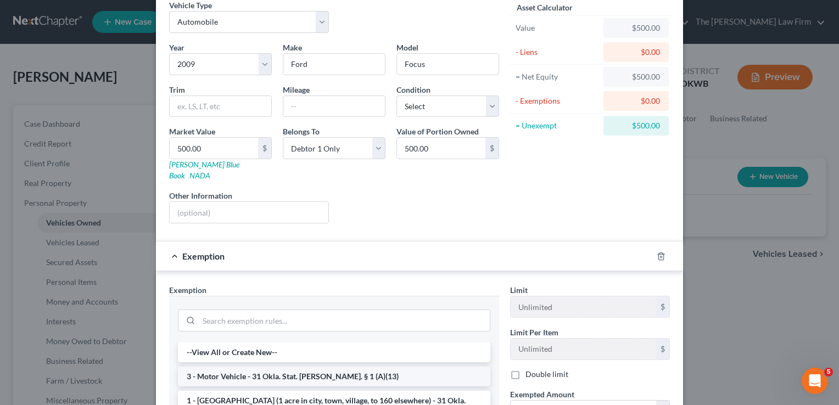
scroll to position [110, 0]
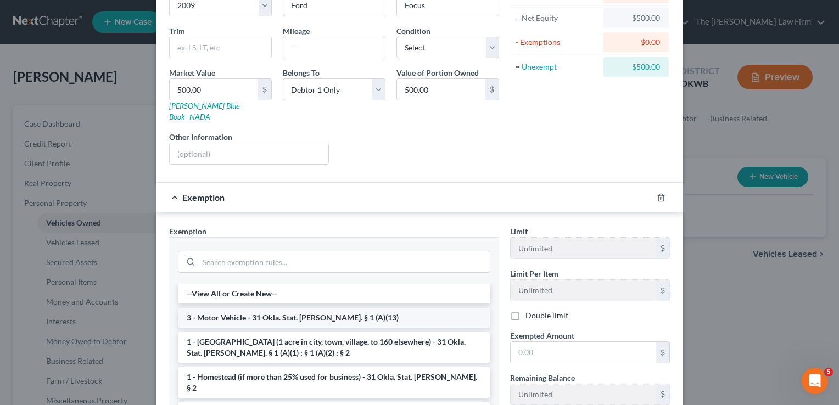
click at [226, 308] on li "3 - Motor Vehicle - 31 Okla. Stat. Ann. § 1 (A)(13)" at bounding box center [334, 318] width 312 height 20
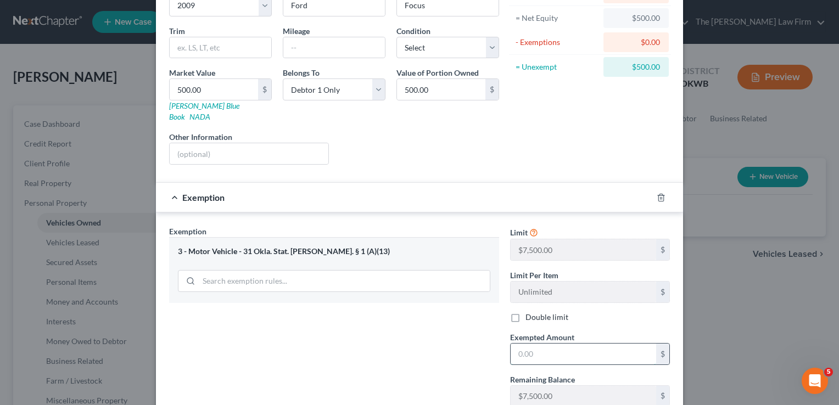
click at [557, 344] on input "text" at bounding box center [583, 354] width 145 height 21
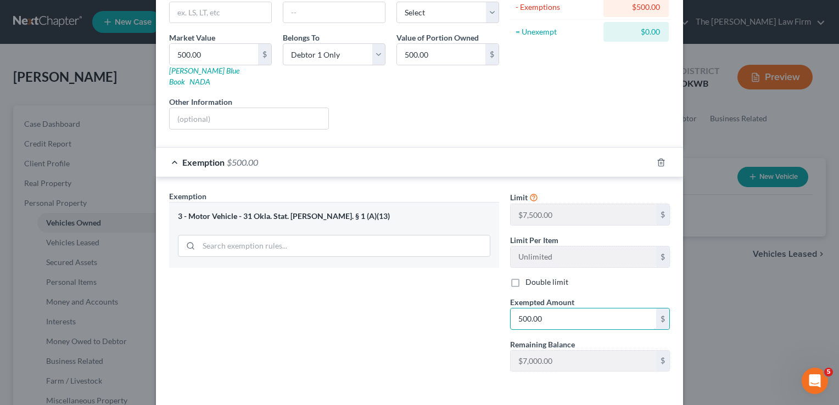
scroll to position [176, 0]
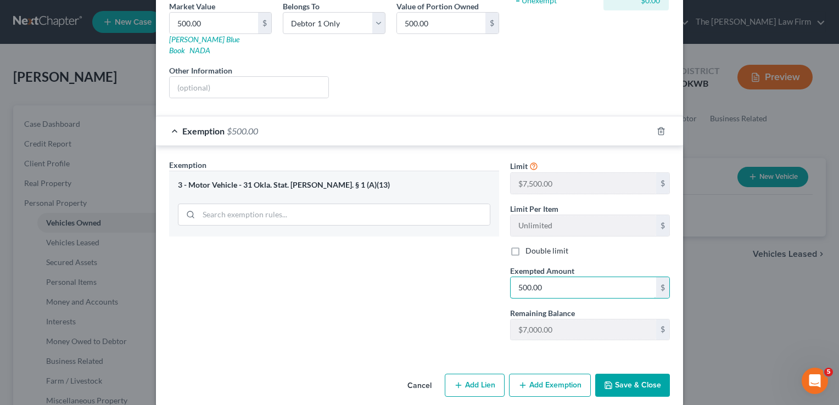
type input "500.00"
click at [632, 374] on button "Save & Close" at bounding box center [632, 385] width 75 height 23
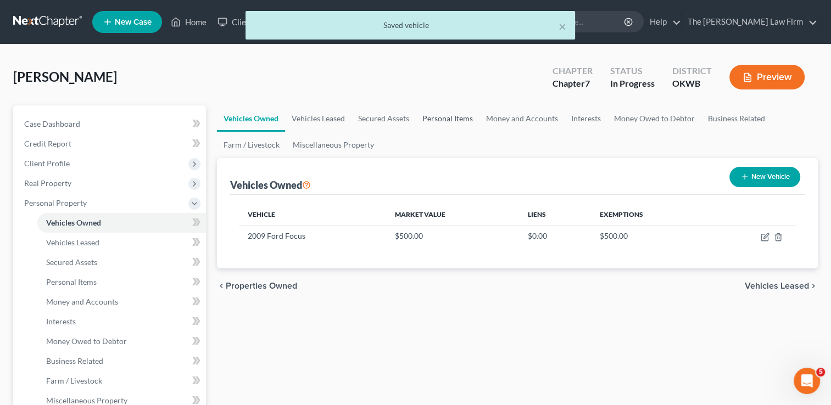
click at [458, 117] on link "Personal Items" at bounding box center [448, 118] width 64 height 26
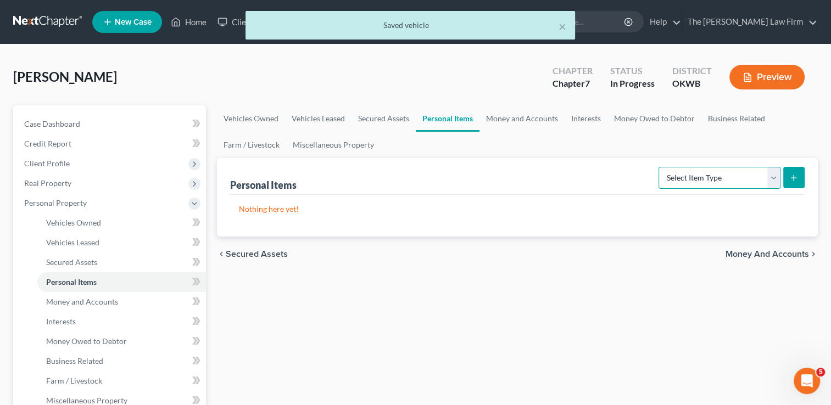
click at [707, 178] on select "Select Item Type Clothing Collectibles Of Value Electronics Firearms Household …" at bounding box center [719, 178] width 122 height 22
select select "clothing"
click at [659, 167] on select "Select Item Type Clothing Collectibles Of Value Electronics Firearms Household …" at bounding box center [719, 178] width 122 height 22
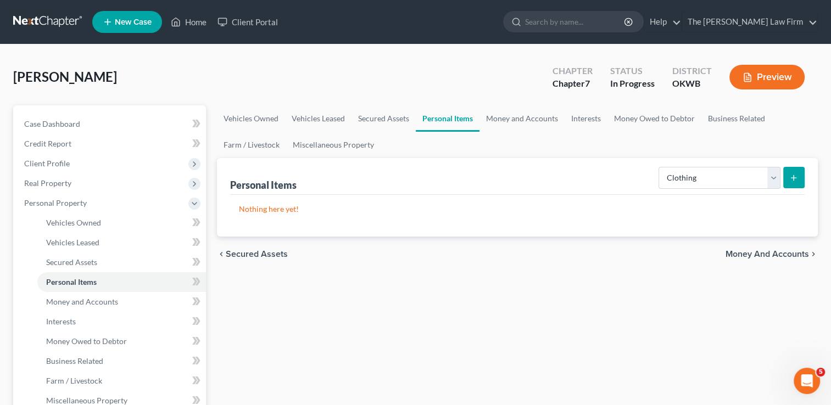
click at [793, 179] on icon "submit" at bounding box center [793, 177] width 9 height 9
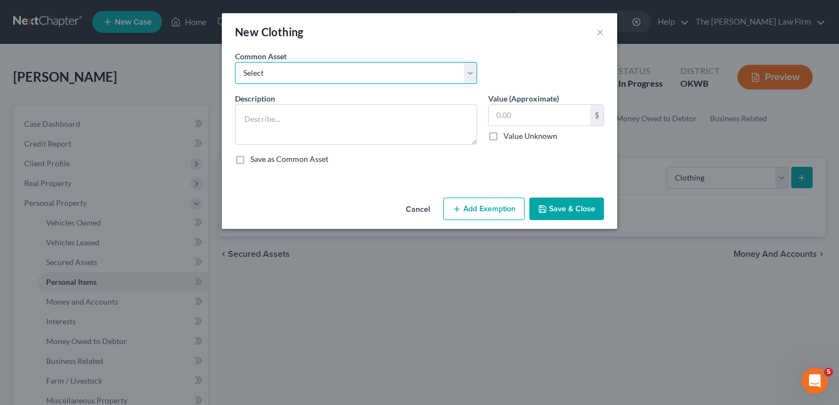
click at [310, 80] on select "Select clothing and shoes clothing and shoes clothing and shoes clothing and sh…" at bounding box center [356, 73] width 242 height 22
select select "4"
click at [235, 62] on select "Select clothing and shoes clothing and shoes clothing and shoes clothing and sh…" at bounding box center [356, 73] width 242 height 22
type textarea "clothing and shoes100"
type input "100.00"
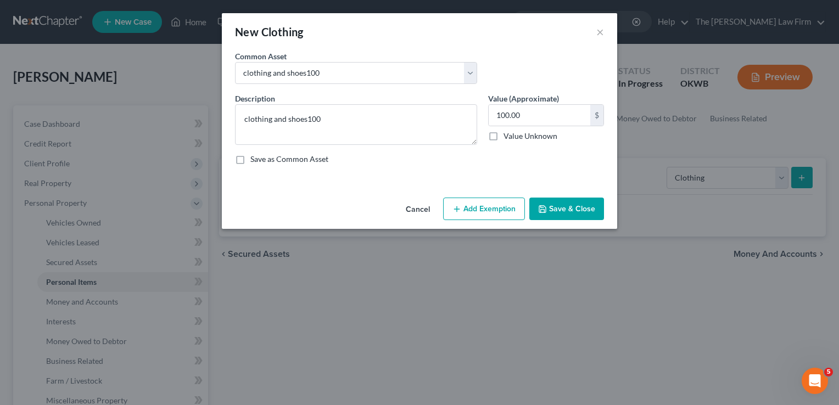
click at [476, 204] on button "Add Exemption" at bounding box center [484, 209] width 82 height 23
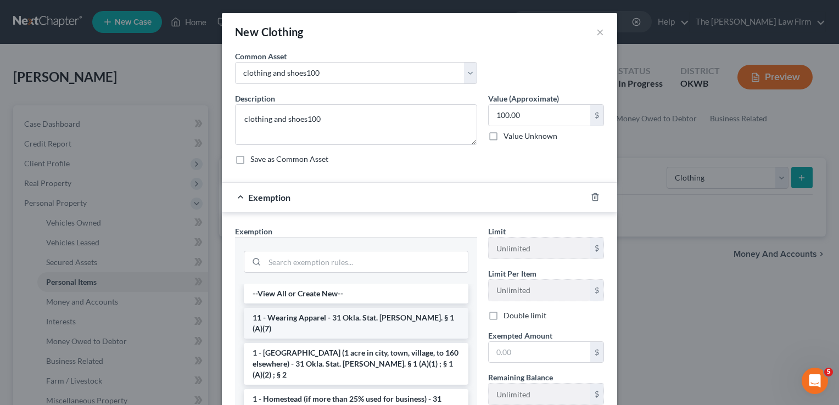
click at [274, 316] on li "11 - Wearing Apparel - 31 Okla. Stat. Ann. § 1 (A)(7)" at bounding box center [356, 323] width 225 height 31
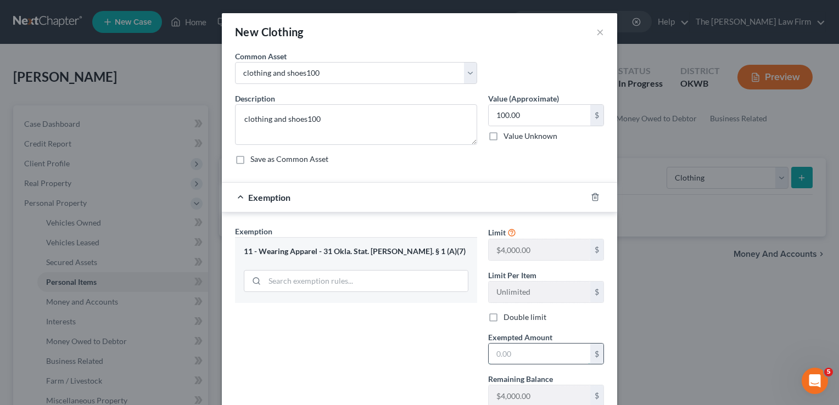
click at [515, 357] on input "text" at bounding box center [540, 354] width 102 height 21
type input "100.00"
click at [439, 330] on div "Exemption Set must be selected for CA. Exemption * 11 - Wearing Apparel - 31 Ok…" at bounding box center [355, 321] width 253 height 190
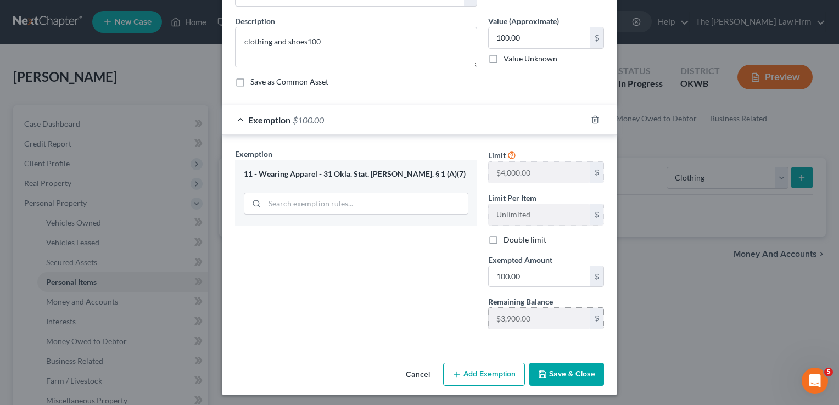
scroll to position [78, 0]
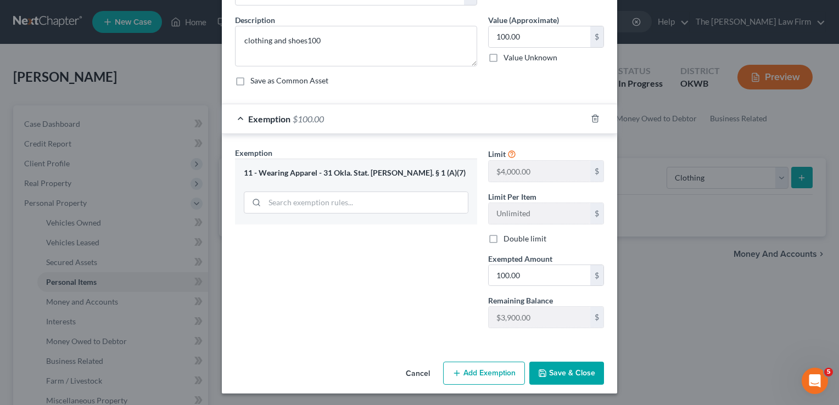
click at [562, 373] on button "Save & Close" at bounding box center [566, 373] width 75 height 23
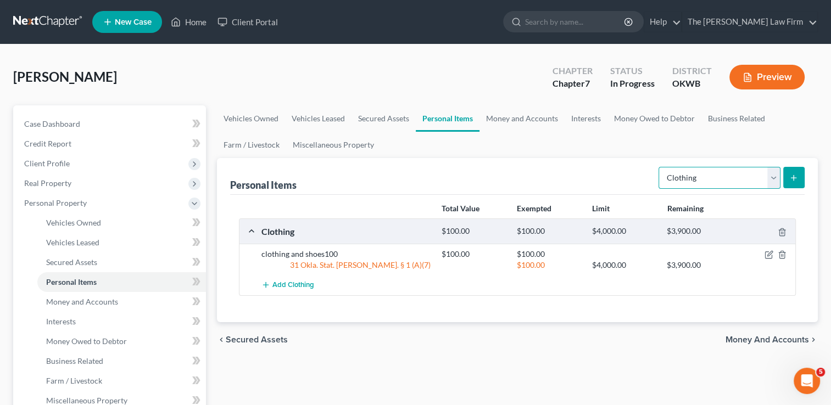
click at [766, 179] on select "Select Item Type Clothing Collectibles Of Value Electronics Firearms Household …" at bounding box center [719, 178] width 122 height 22
select select "electronics"
click at [659, 167] on select "Select Item Type Clothing Collectibles Of Value Electronics Firearms Household …" at bounding box center [719, 178] width 122 height 22
click at [793, 175] on line "submit" at bounding box center [793, 177] width 0 height 5
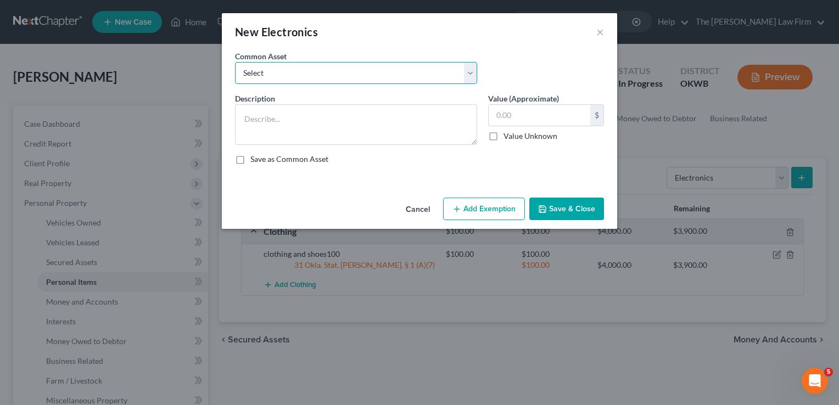
click at [283, 70] on select "Select TVs, laptop, phones, games 2 TVs, PS4" at bounding box center [356, 73] width 242 height 22
select select "0"
click at [235, 62] on select "Select TVs, laptop, phones, games 2 TVs, PS4" at bounding box center [356, 73] width 242 height 22
type textarea "TVs, laptop, phones, games"
type input "500.00"
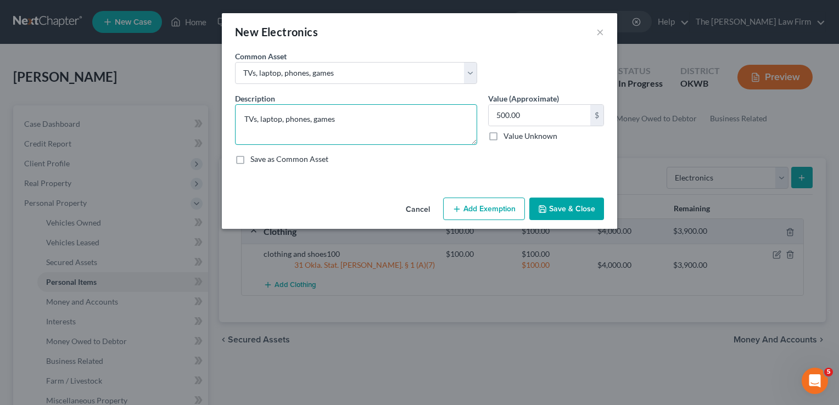
click at [349, 114] on textarea "TVs, laptop, phones, games" at bounding box center [356, 124] width 242 height 41
type textarea "TVs, laptop, phones"
click at [470, 207] on button "Add Exemption" at bounding box center [484, 209] width 82 height 23
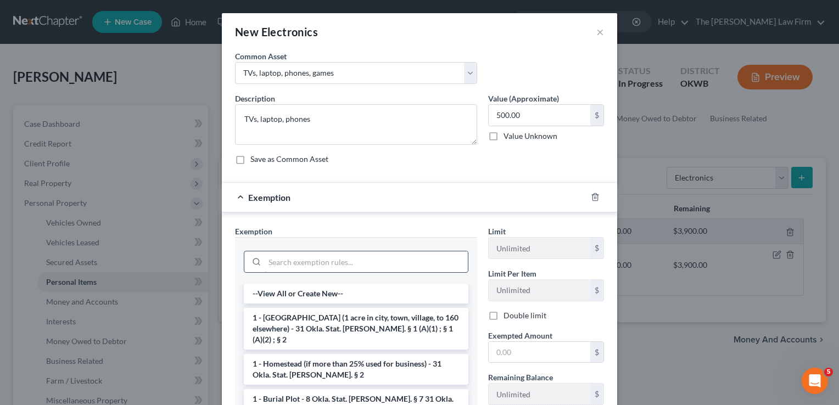
click at [316, 258] on input "search" at bounding box center [366, 261] width 203 height 21
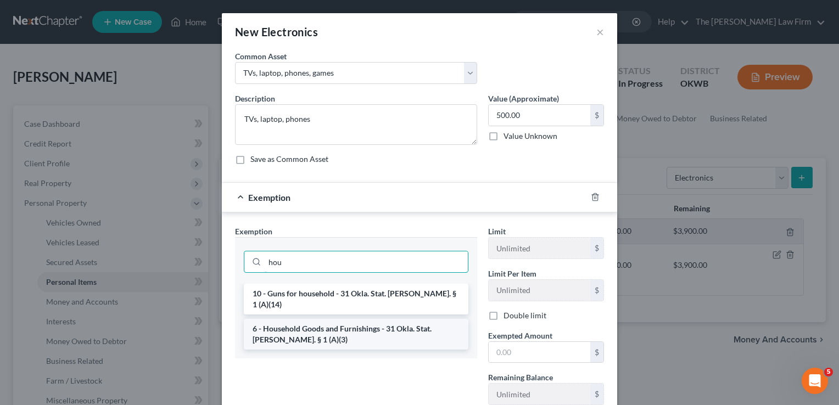
type input "hou"
click at [292, 319] on li "6 - Household Goods and Furnishings - 31 Okla. Stat. Ann. § 1 (A)(3)" at bounding box center [356, 334] width 225 height 31
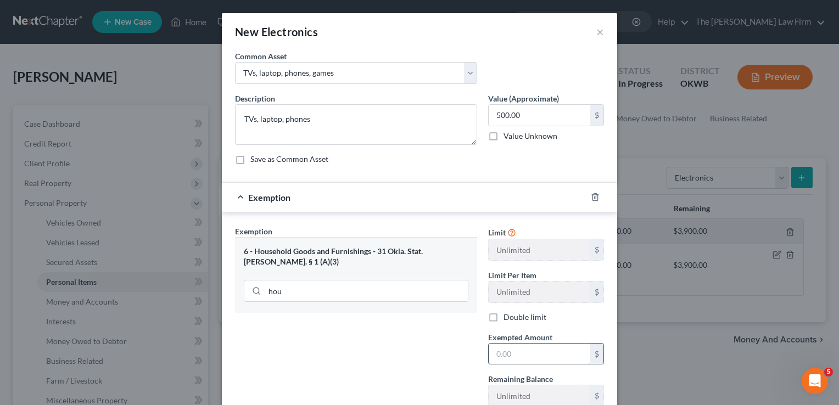
click at [523, 350] on input "text" at bounding box center [540, 354] width 102 height 21
type input "500.00"
click at [408, 326] on div "Exemption Set must be selected for CA. Exemption * 6 - Household Goods and Furn…" at bounding box center [355, 321] width 253 height 190
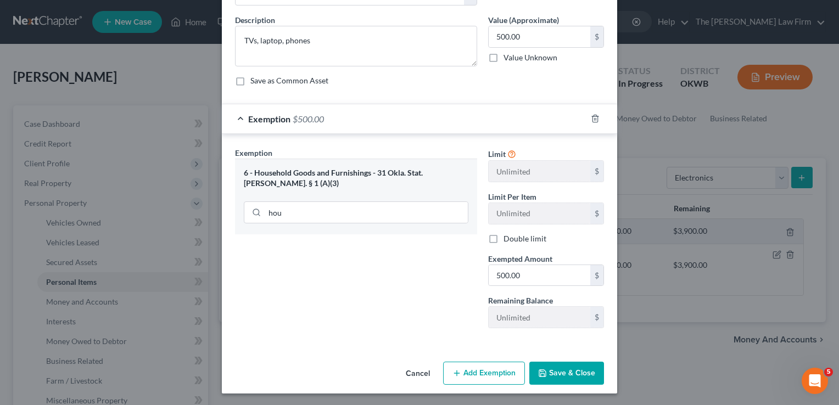
click at [555, 372] on button "Save & Close" at bounding box center [566, 373] width 75 height 23
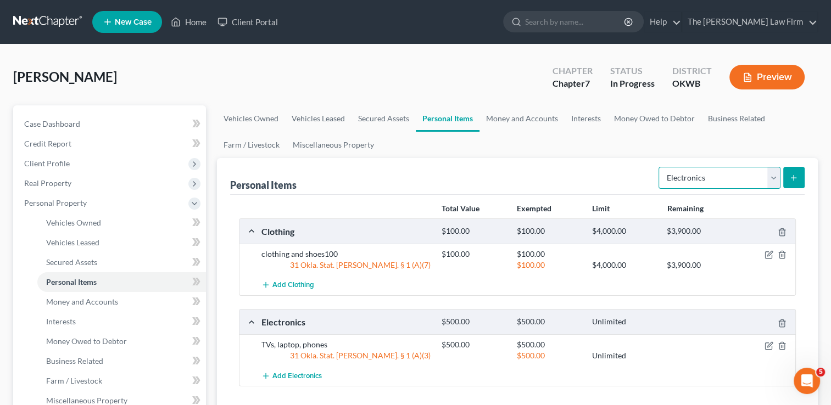
click at [747, 181] on select "Select Item Type Clothing Collectibles Of Value Electronics Firearms Household …" at bounding box center [719, 178] width 122 height 22
select select "household_goods"
click at [659, 167] on select "Select Item Type Clothing Collectibles Of Value Electronics Firearms Household …" at bounding box center [719, 178] width 122 height 22
click at [790, 179] on icon "submit" at bounding box center [793, 177] width 9 height 9
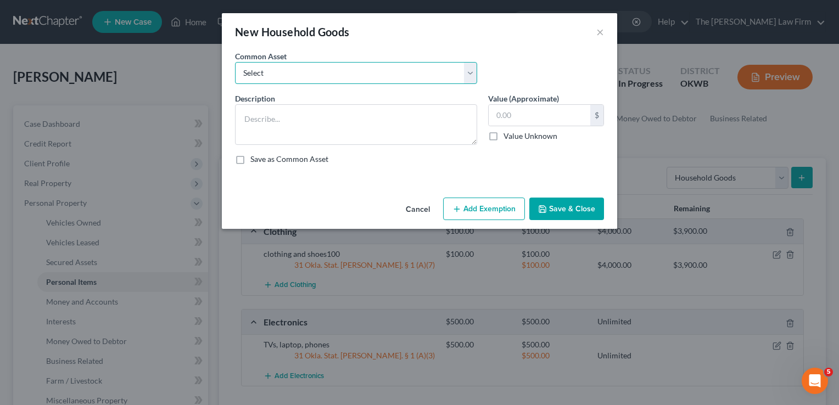
click at [357, 77] on select "Select furniture, household goods, appliances furniture, household goods, appli…" at bounding box center [356, 73] width 242 height 22
select select "7"
click at [235, 62] on select "Select furniture, household goods, appliances furniture, household goods, appli…" at bounding box center [356, 73] width 242 height 22
type textarea "furniture, appliances, household goods1000"
type input "1,000.00"
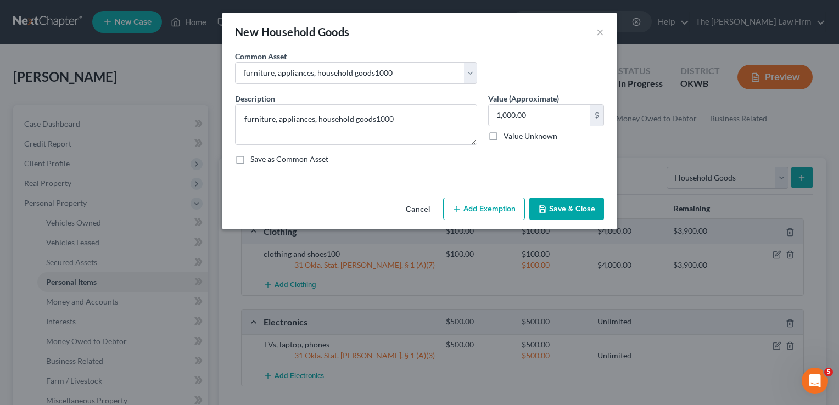
click at [481, 209] on button "Add Exemption" at bounding box center [484, 209] width 82 height 23
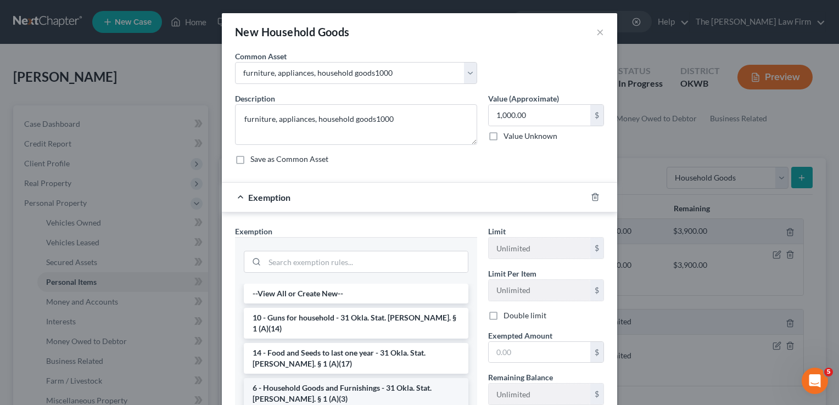
click at [319, 378] on li "6 - Household Goods and Furnishings - 31 Okla. Stat. Ann. § 1 (A)(3)" at bounding box center [356, 393] width 225 height 31
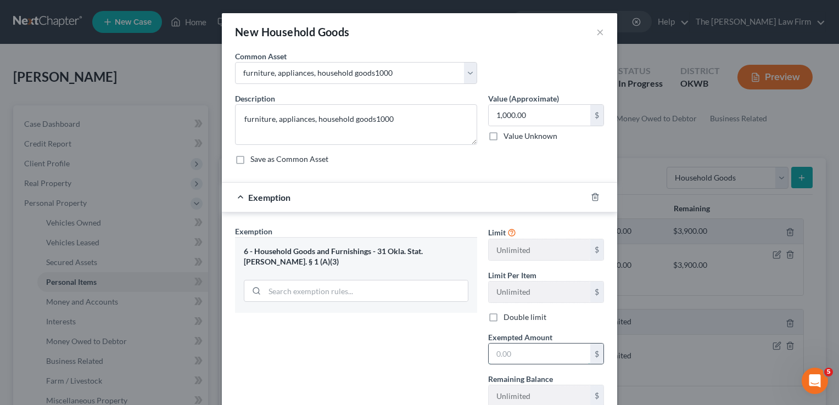
click at [513, 349] on input "text" at bounding box center [540, 354] width 102 height 21
type input "1,000.00"
click at [400, 343] on div "Exemption Set must be selected for CA. Exemption * 6 - Household Goods and Furn…" at bounding box center [355, 321] width 253 height 190
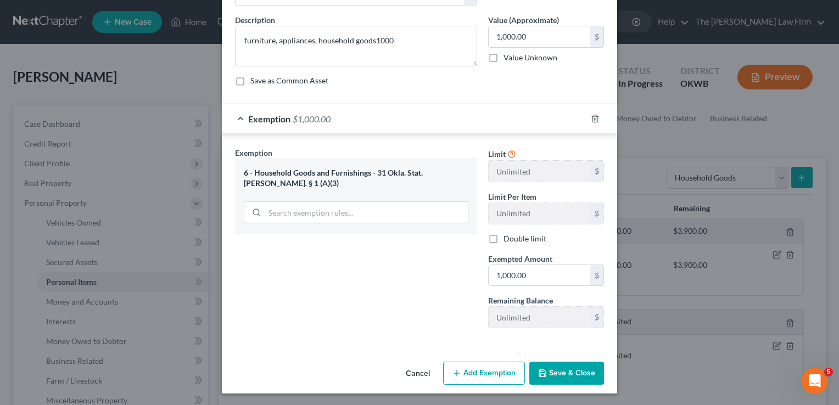
click at [570, 370] on button "Save & Close" at bounding box center [566, 373] width 75 height 23
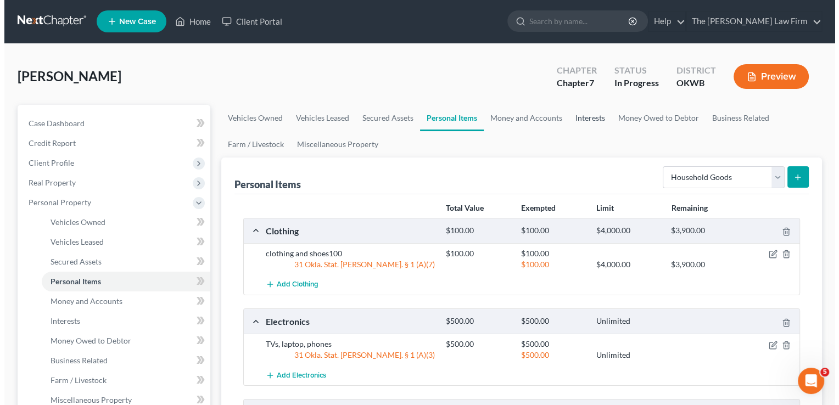
scroll to position [0, 0]
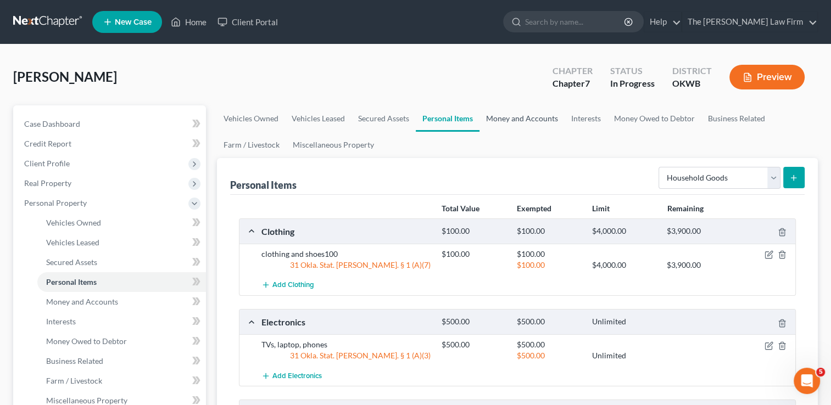
click at [519, 117] on link "Money and Accounts" at bounding box center [521, 118] width 85 height 26
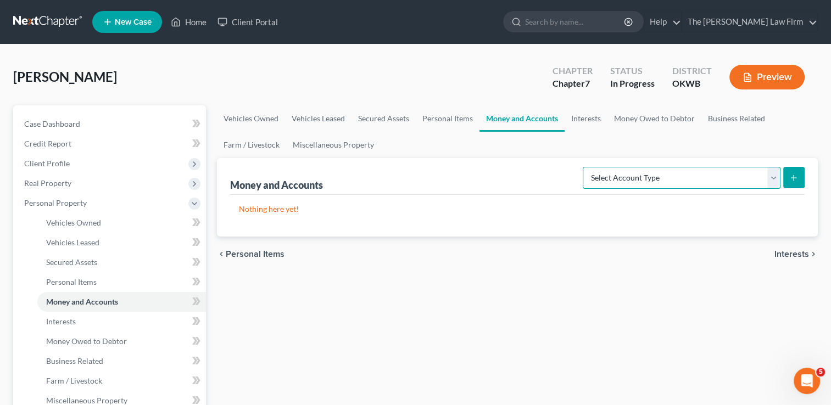
click at [677, 178] on select "Select Account Type Brokerage Cash on Hand Certificates of Deposit Checking Acc…" at bounding box center [681, 178] width 198 height 22
select select "checking"
click at [585, 167] on select "Select Account Type Brokerage Cash on Hand Certificates of Deposit Checking Acc…" at bounding box center [681, 178] width 198 height 22
click at [793, 175] on icon "submit" at bounding box center [793, 177] width 9 height 9
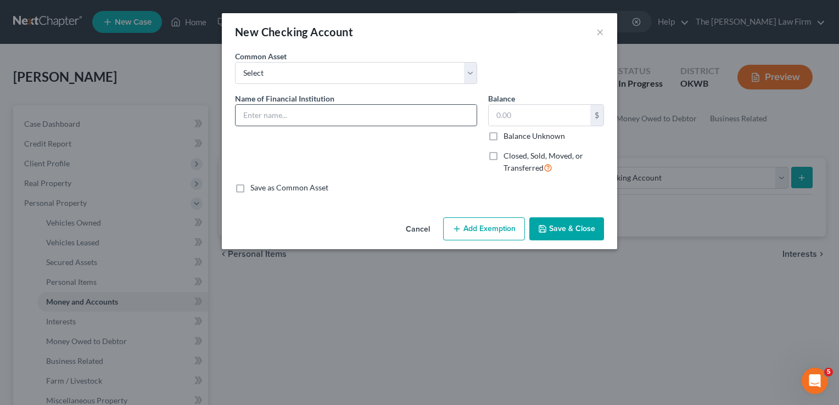
click at [316, 111] on input "text" at bounding box center [355, 115] width 241 height 21
type input "Bancfirst (8933)"
click at [480, 231] on button "Add Exemption" at bounding box center [484, 228] width 82 height 23
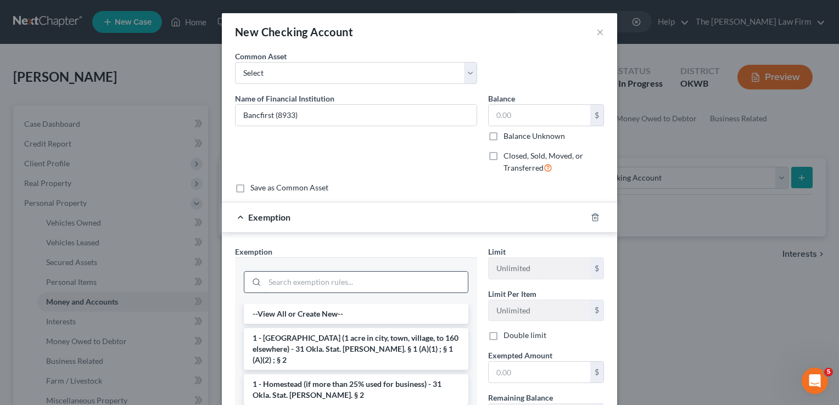
click at [346, 284] on input "search" at bounding box center [366, 282] width 203 height 21
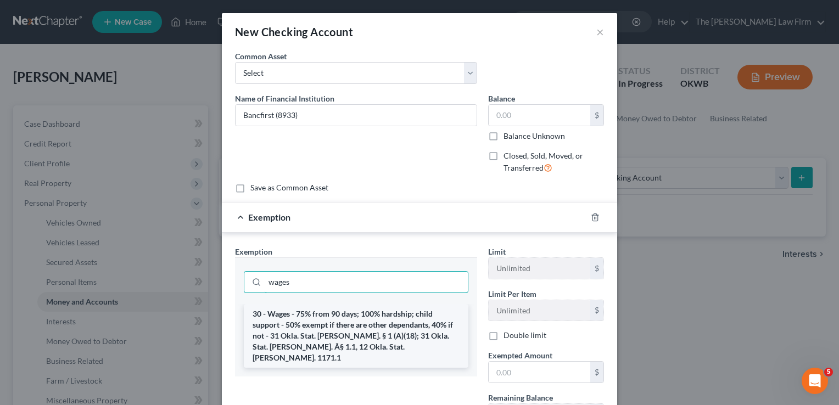
type input "wages"
click at [310, 328] on li "30 - Wages - 75% from 90 days; 100% hardship; child support - 50% exempt if the…" at bounding box center [356, 336] width 225 height 64
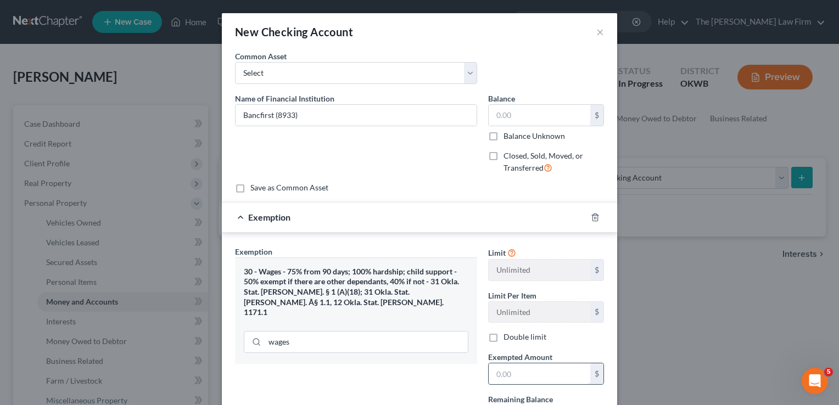
click at [537, 376] on input "text" at bounding box center [540, 373] width 102 height 21
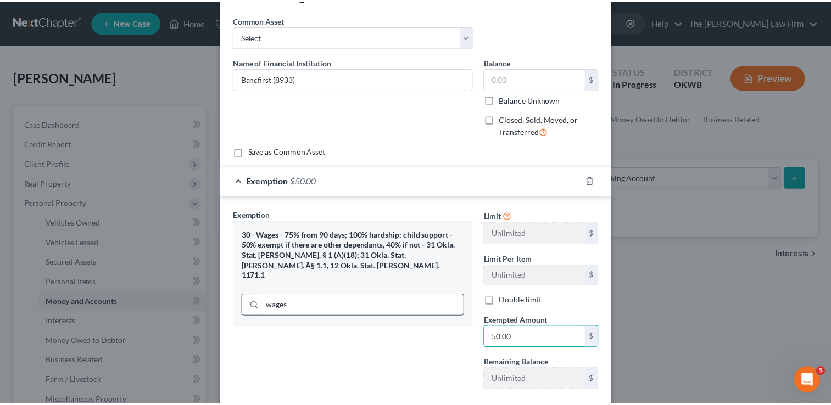
scroll to position [98, 0]
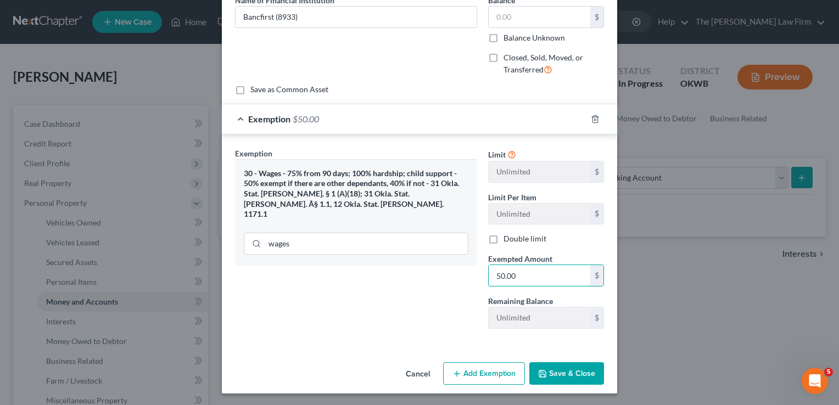
type input "50.00"
click at [570, 377] on button "Save & Close" at bounding box center [566, 373] width 75 height 23
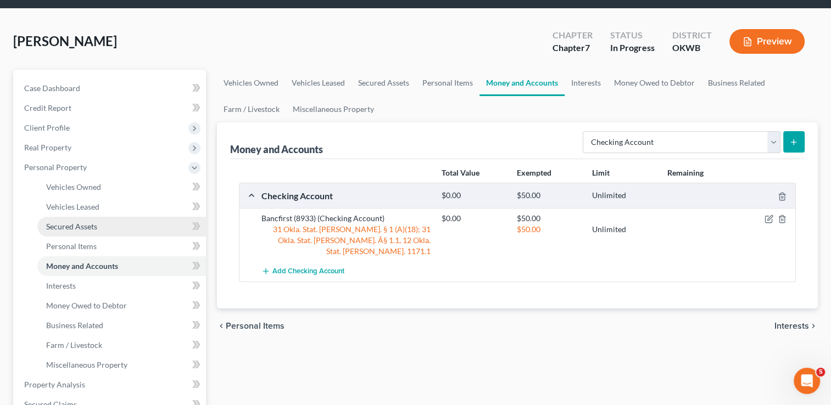
scroll to position [55, 0]
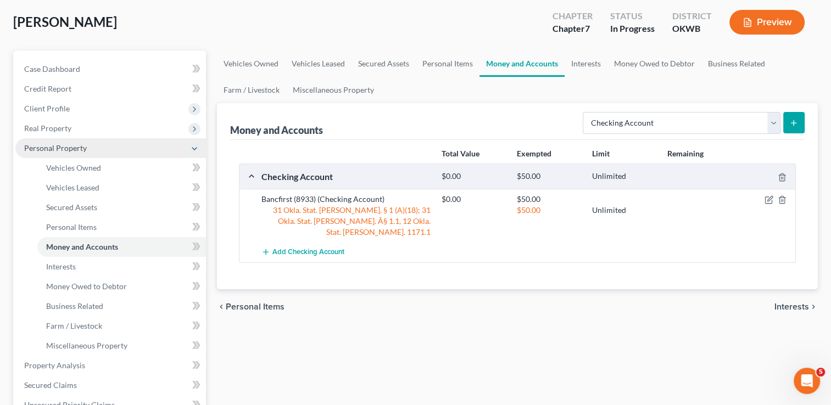
click at [81, 149] on span "Personal Property" at bounding box center [55, 147] width 63 height 9
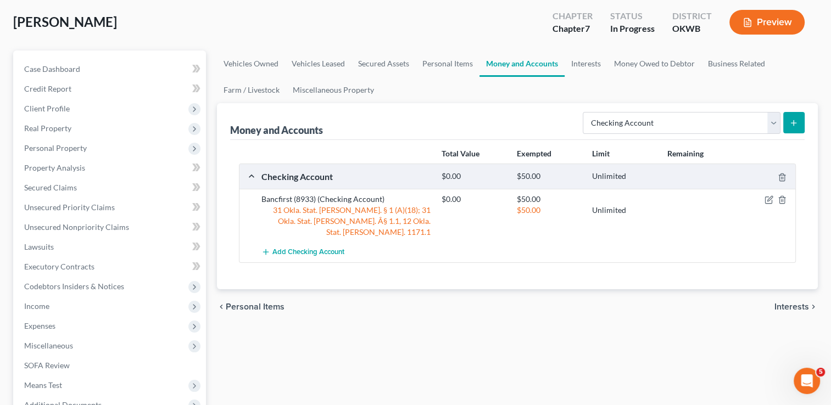
scroll to position [165, 0]
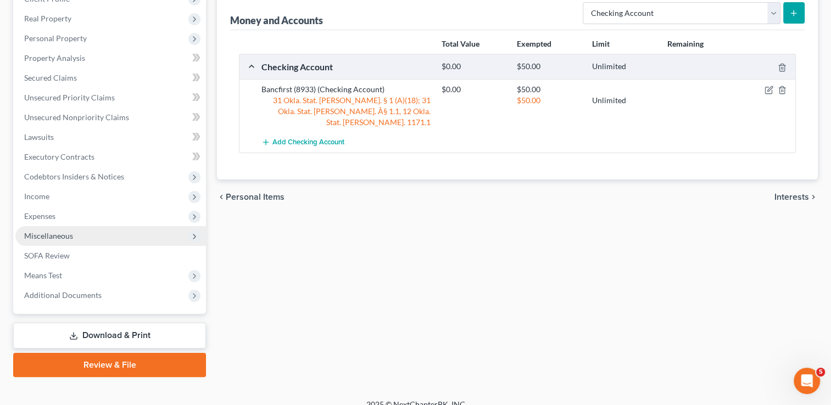
click at [70, 227] on span "Miscellaneous" at bounding box center [110, 236] width 190 height 20
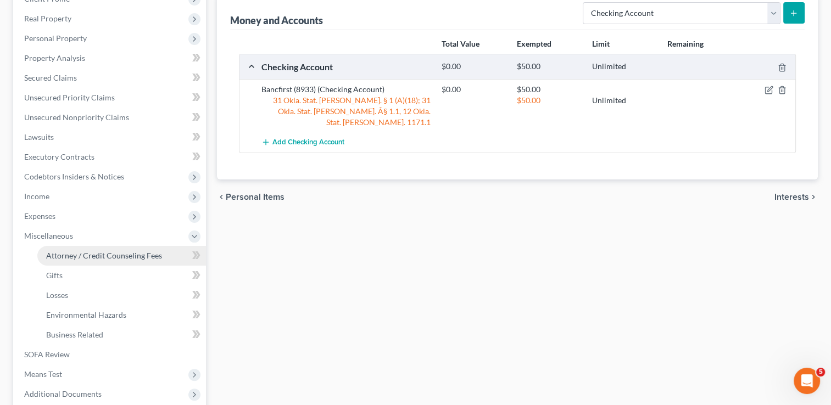
click at [88, 253] on span "Attorney / Credit Counseling Fees" at bounding box center [104, 255] width 116 height 9
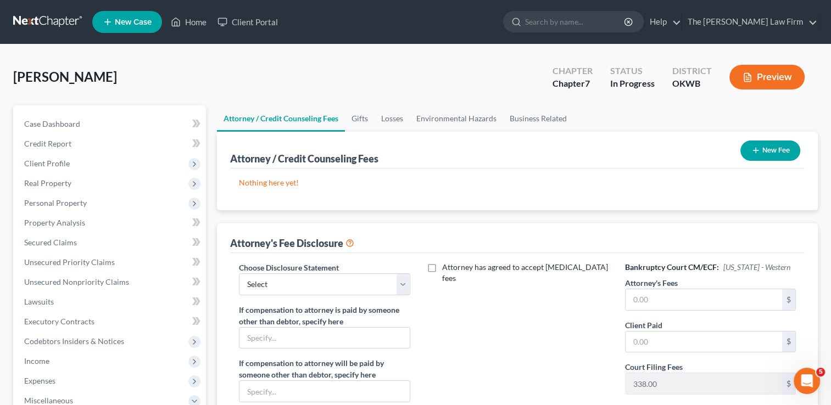
click at [759, 149] on button "New Fee" at bounding box center [770, 151] width 60 height 20
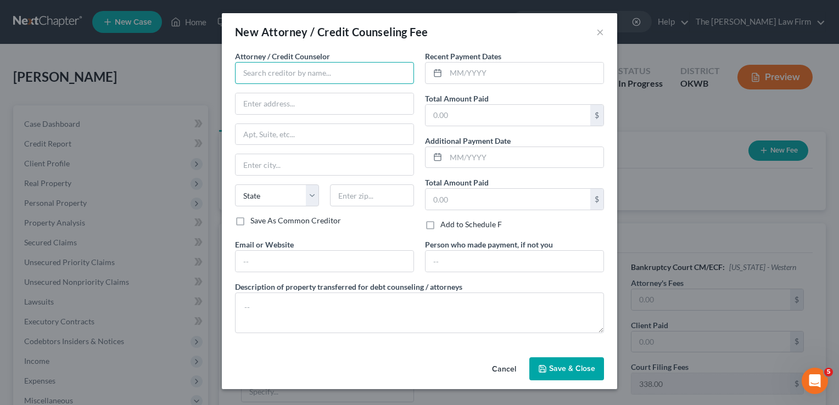
click at [294, 76] on input "text" at bounding box center [324, 73] width 179 height 22
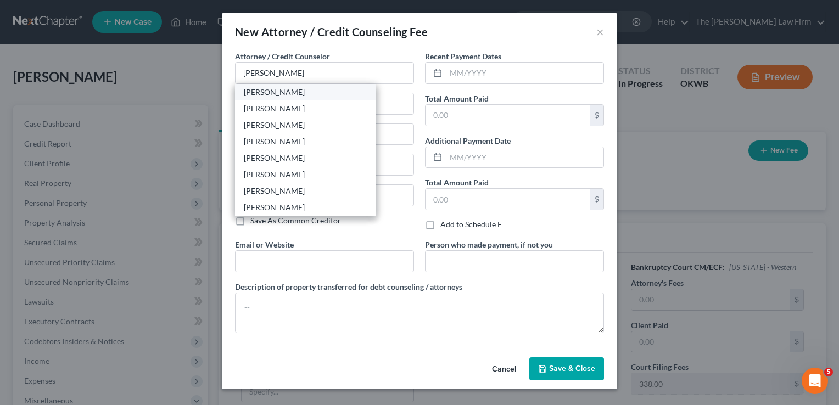
click at [281, 91] on div "[PERSON_NAME]" at bounding box center [306, 92] width 124 height 11
type input "[PERSON_NAME]"
type input "116 N. Bell"
type input "Shawnee"
select select "37"
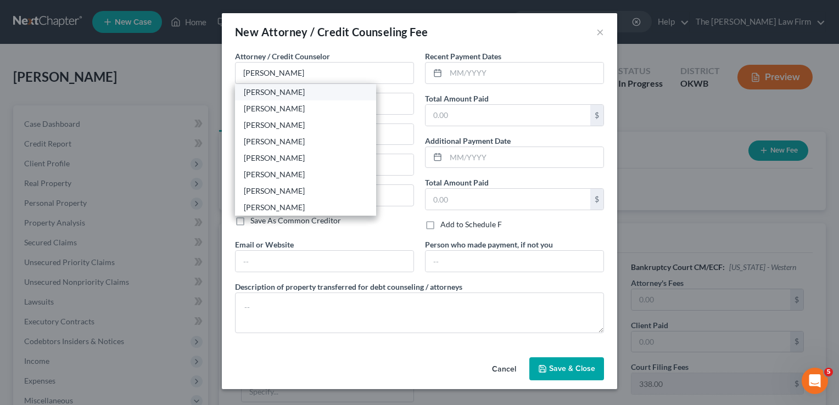
type input "74801"
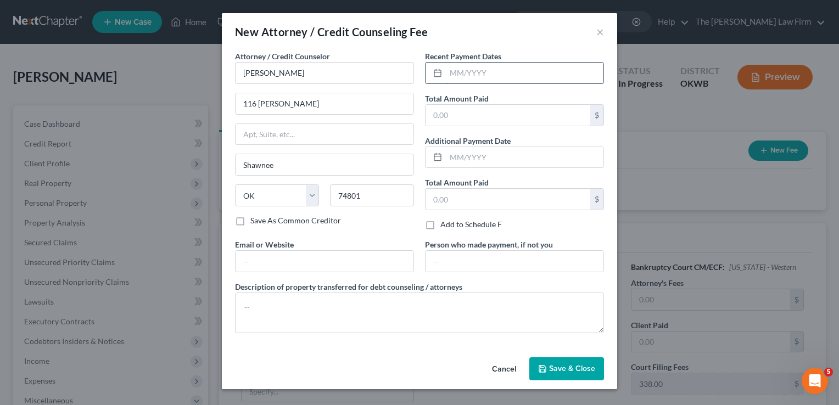
click at [471, 71] on input "text" at bounding box center [525, 73] width 158 height 21
type input "07/30/25"
click at [496, 112] on input "text" at bounding box center [507, 115] width 165 height 21
type input "1,800"
click at [569, 368] on span "Save & Close" at bounding box center [572, 368] width 46 height 9
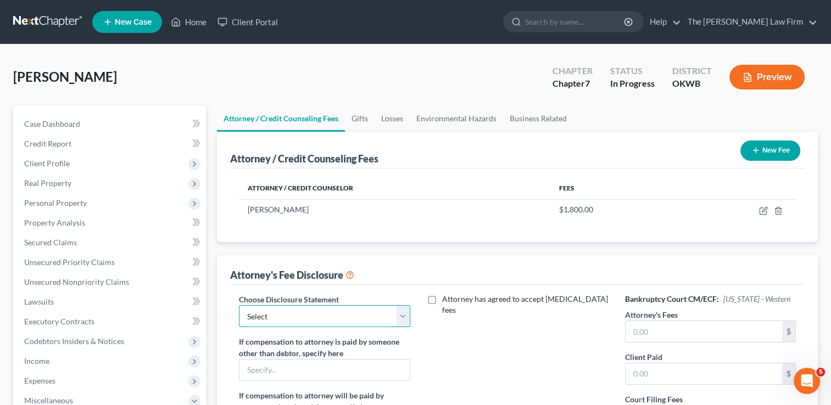
click at [314, 313] on select "Select Attorney" at bounding box center [324, 316] width 171 height 22
select select "0"
click at [239, 305] on select "Select Attorney" at bounding box center [324, 316] width 171 height 22
click at [703, 335] on input "text" at bounding box center [703, 331] width 156 height 21
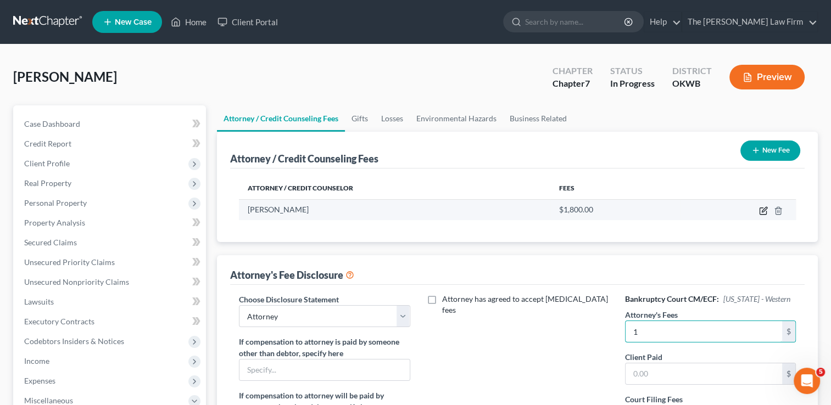
type input "1"
click at [761, 214] on icon "button" at bounding box center [762, 211] width 7 height 7
select select "37"
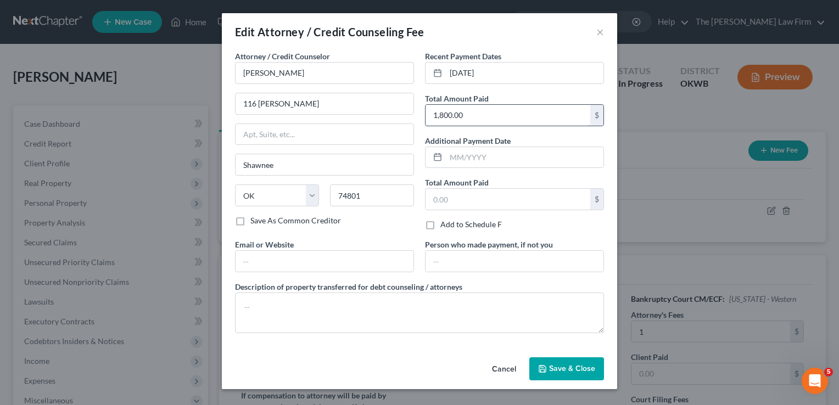
click at [481, 113] on input "1,800.00" at bounding box center [507, 115] width 165 height 21
type input "1,600"
click at [564, 364] on span "Save & Close" at bounding box center [572, 368] width 46 height 9
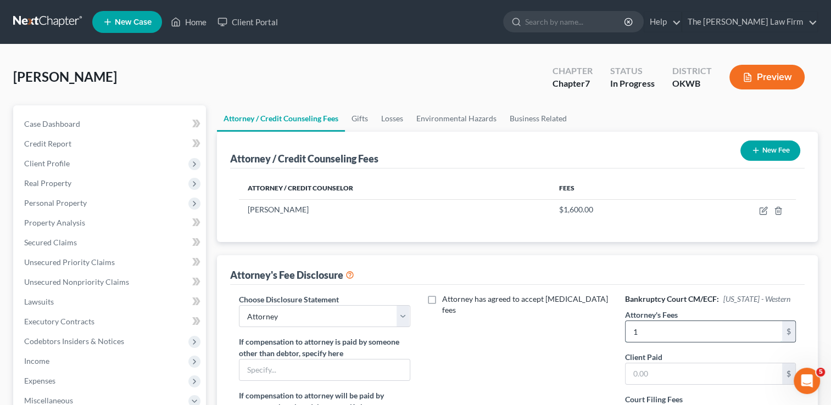
click at [644, 331] on input "1" at bounding box center [703, 331] width 156 height 21
type input "1,262"
click at [597, 348] on div "Attorney has agreed to accept retainer fees" at bounding box center [517, 396] width 193 height 204
click at [59, 141] on span "Credit Report" at bounding box center [47, 143] width 47 height 9
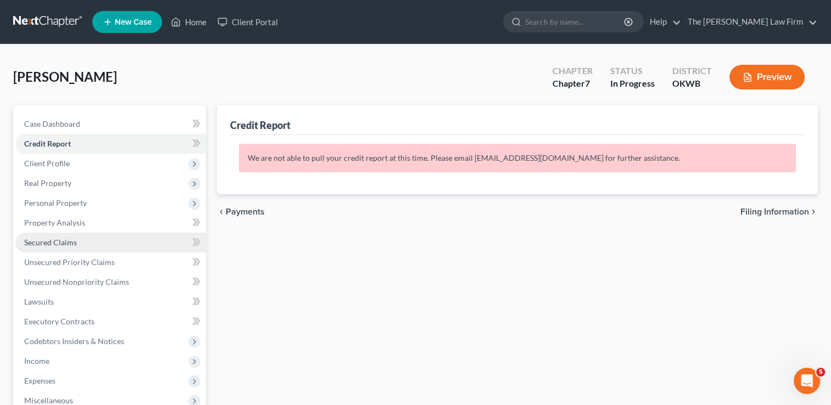
click at [72, 236] on link "Secured Claims" at bounding box center [110, 243] width 190 height 20
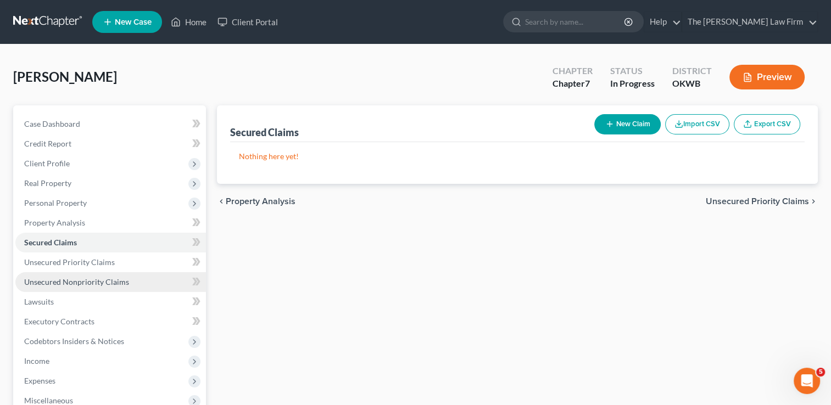
click at [77, 284] on span "Unsecured Nonpriority Claims" at bounding box center [76, 281] width 105 height 9
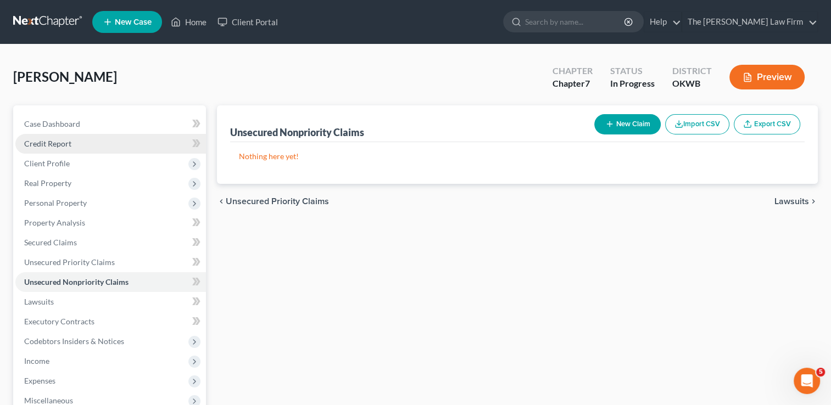
click at [64, 142] on span "Credit Report" at bounding box center [47, 143] width 47 height 9
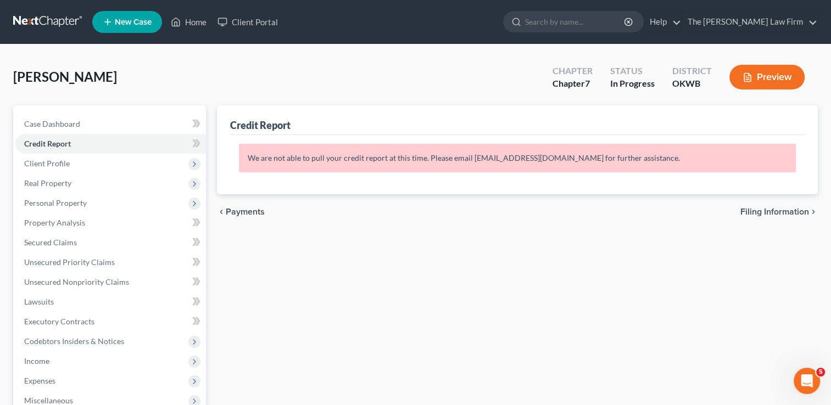
click at [806, 382] on icon "Open Intercom Messenger" at bounding box center [807, 381] width 8 height 9
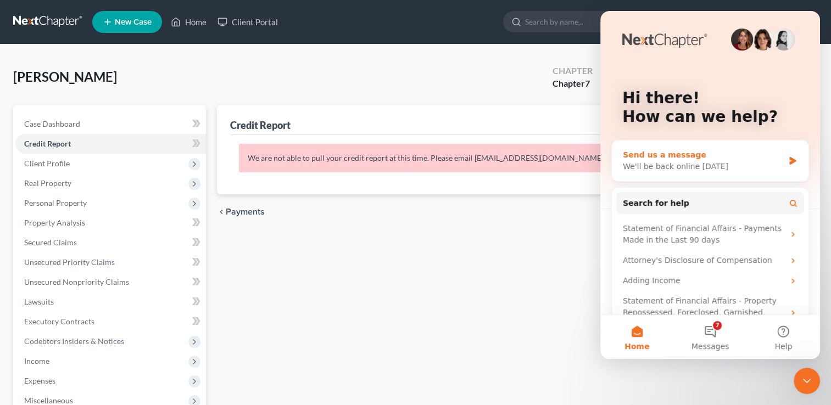
click at [668, 154] on div "Send us a message" at bounding box center [702, 155] width 161 height 12
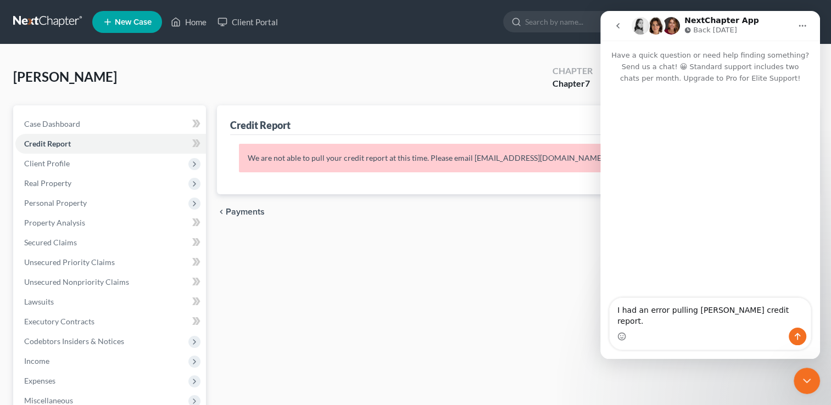
type textarea "I had an error pulling [PERSON_NAME] credit report."
click at [799, 338] on icon "Send a message…" at bounding box center [797, 336] width 9 height 9
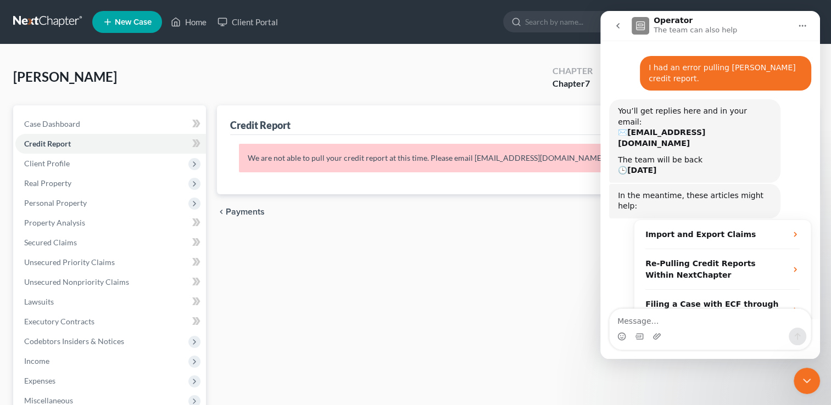
scroll to position [69, 0]
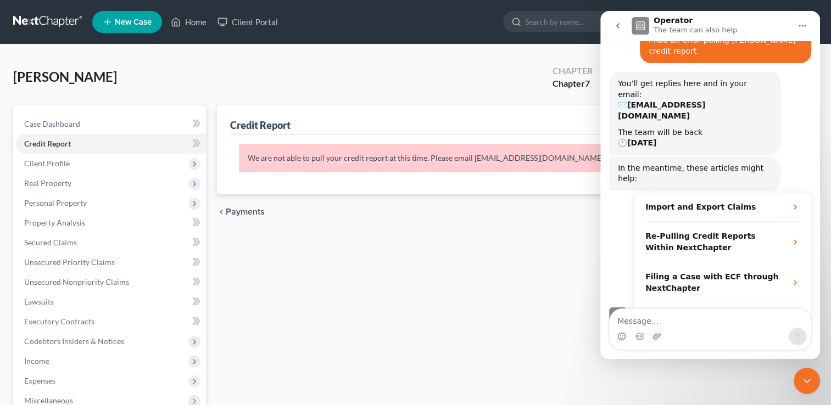
click at [800, 26] on icon "Home" at bounding box center [802, 25] width 9 height 9
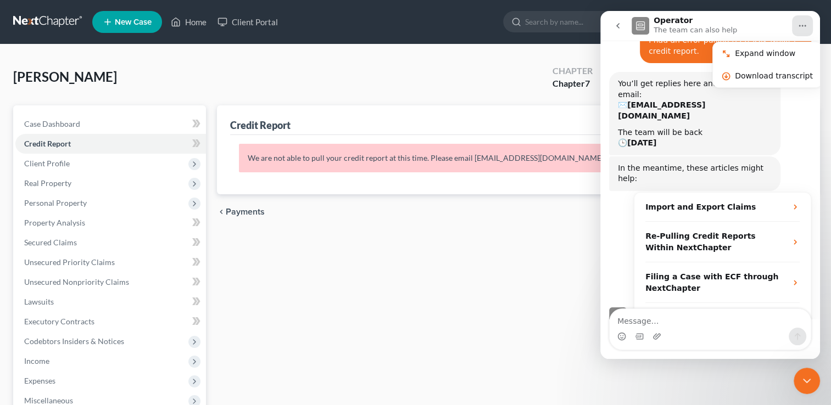
click at [618, 28] on icon "go back" at bounding box center [617, 25] width 9 height 9
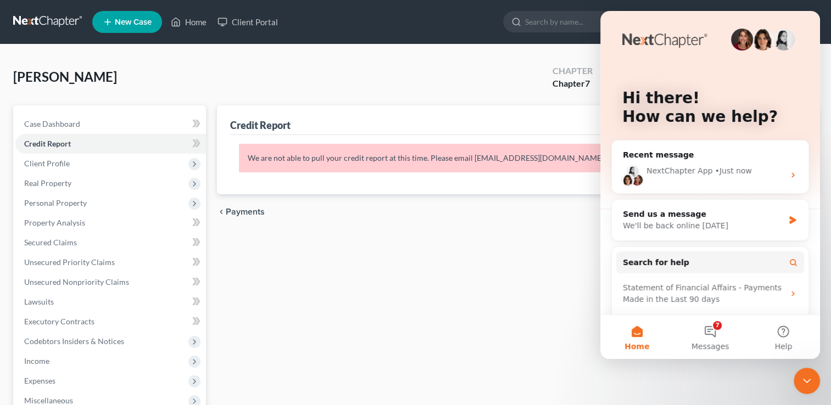
scroll to position [0, 0]
click at [803, 383] on icon "Close Intercom Messenger" at bounding box center [806, 380] width 13 height 13
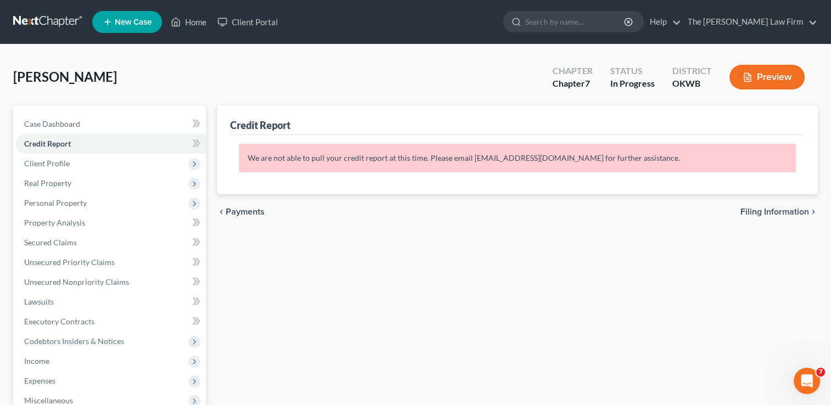
click at [57, 19] on link at bounding box center [48, 22] width 70 height 20
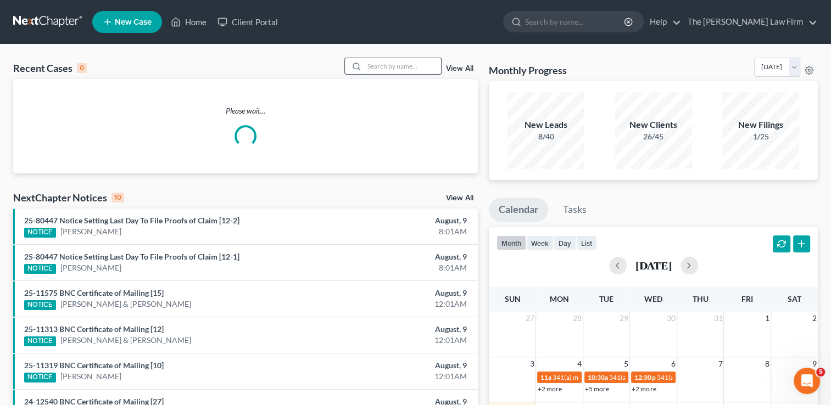
click at [389, 66] on input "search" at bounding box center [402, 66] width 77 height 16
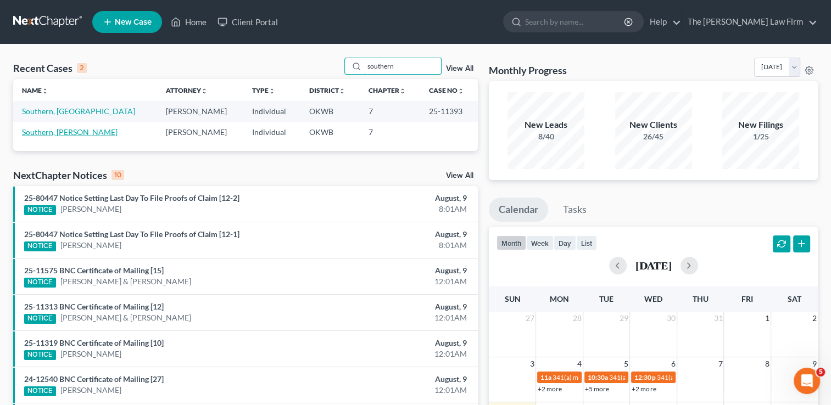
type input "southern"
click at [60, 133] on link "Southern, [PERSON_NAME]" at bounding box center [70, 131] width 96 height 9
